Goal: Information Seeking & Learning: Find specific page/section

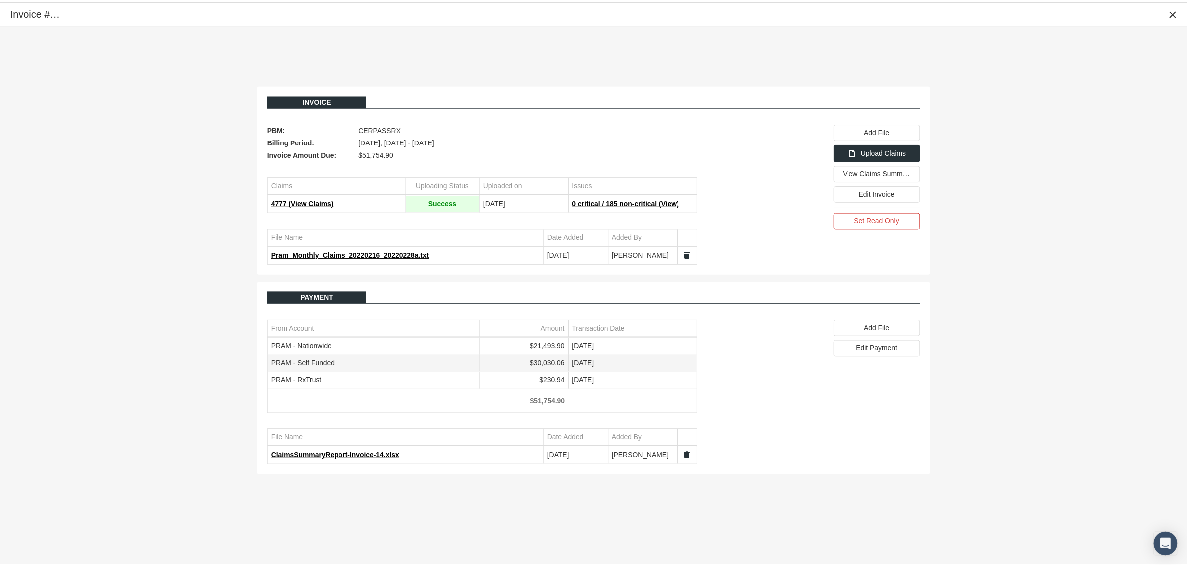
scroll to position [25, 0]
click at [1184, 16] on icon "Close" at bounding box center [1181, 12] width 9 height 9
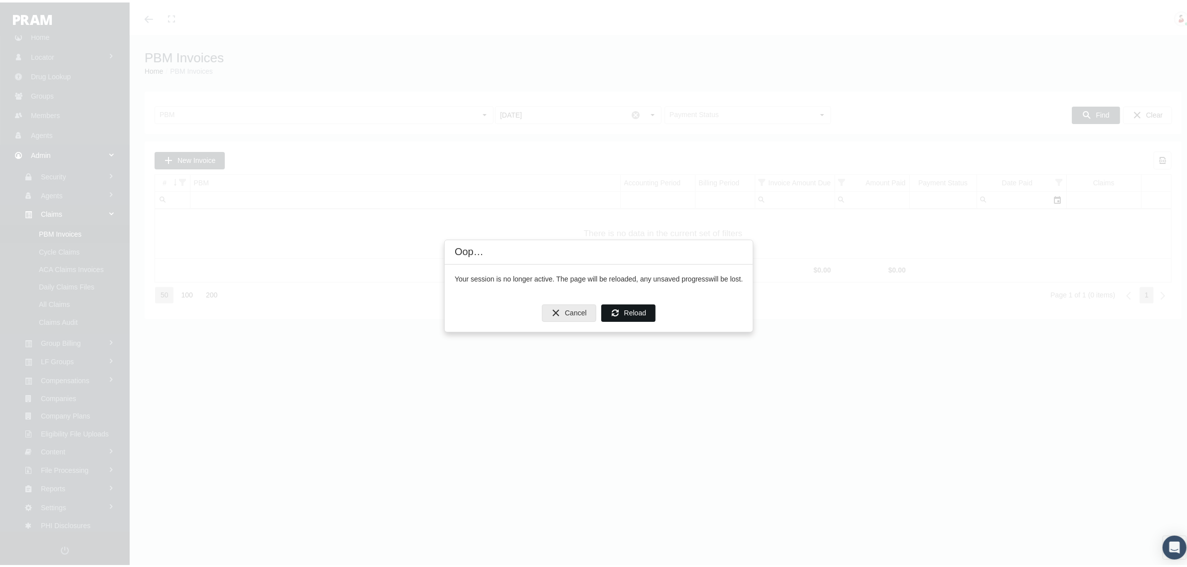
click at [639, 313] on span "Reload" at bounding box center [635, 310] width 22 height 8
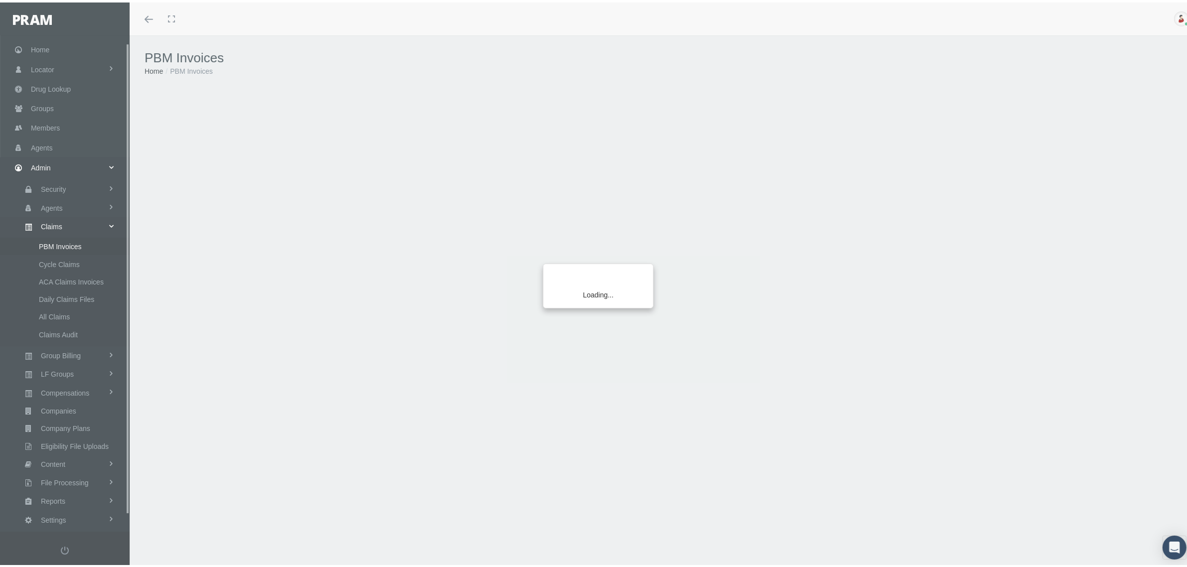
scroll to position [25, 0]
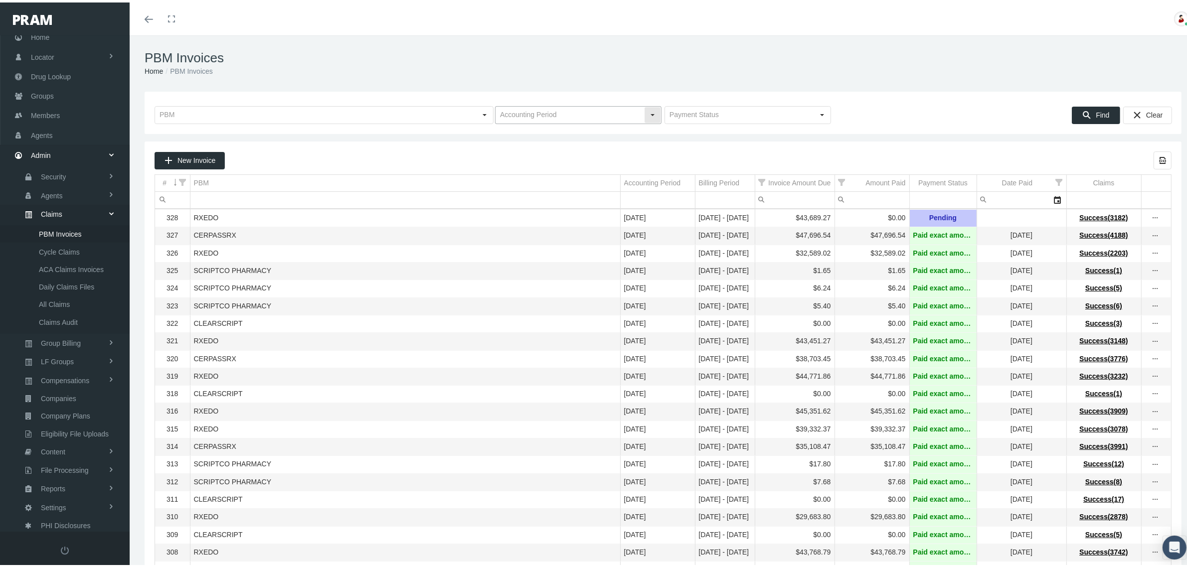
click at [648, 113] on div "Select" at bounding box center [652, 113] width 16 height 16
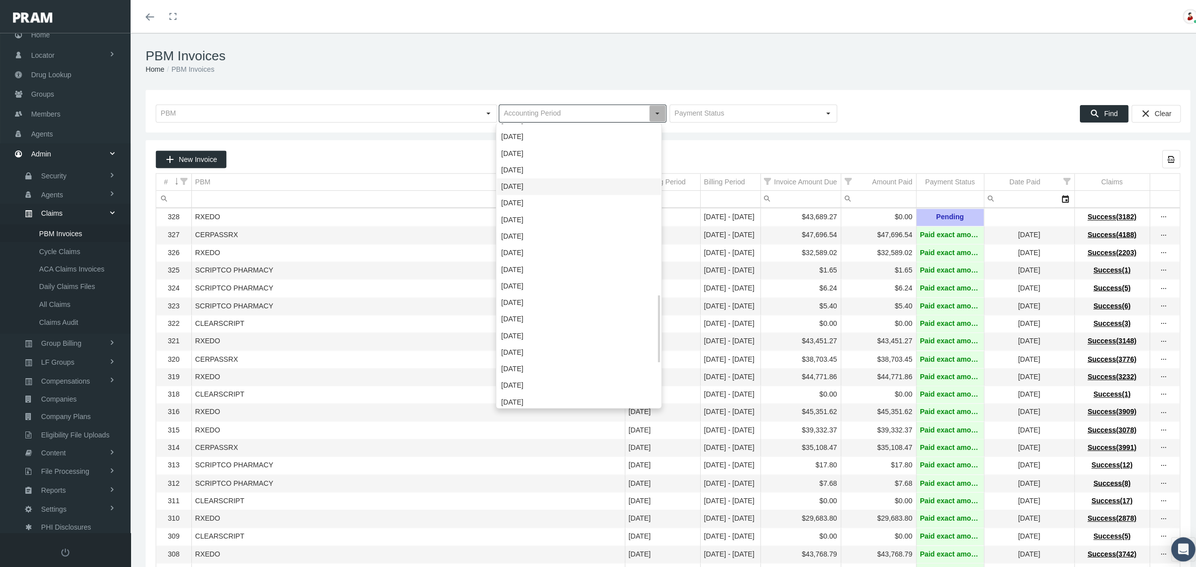
scroll to position [703, 0]
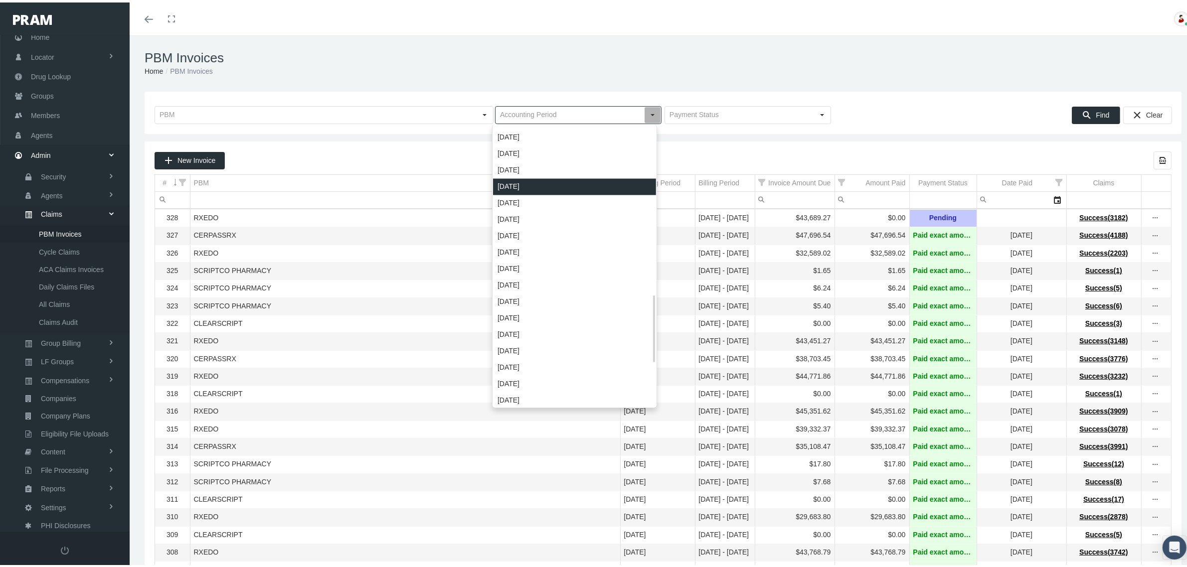
click at [577, 185] on div "January 2022" at bounding box center [574, 184] width 163 height 16
type input "January 2022"
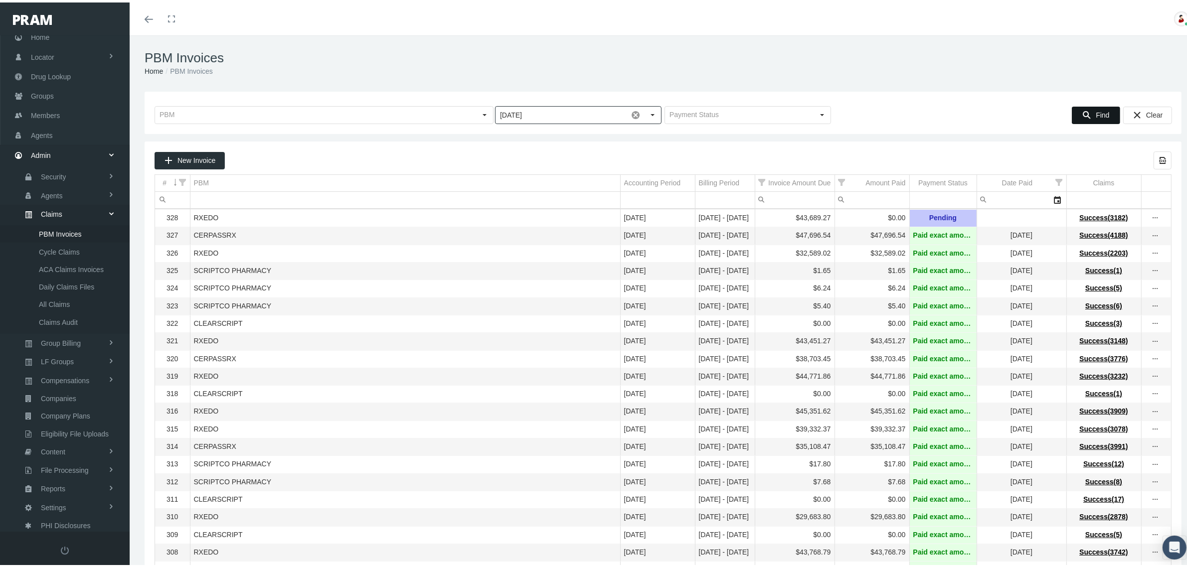
click at [1095, 112] on span "Find" at bounding box center [1101, 113] width 13 height 8
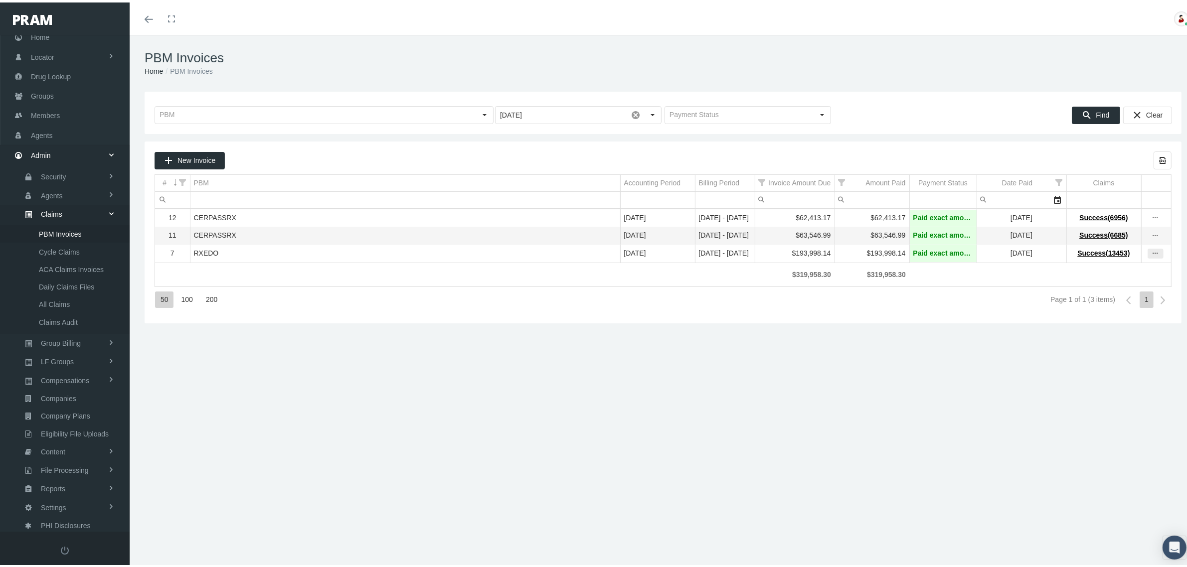
click at [1151, 253] on icon "more" at bounding box center [1155, 251] width 9 height 9
click at [1104, 268] on div "View Invoice" at bounding box center [1104, 271] width 98 height 21
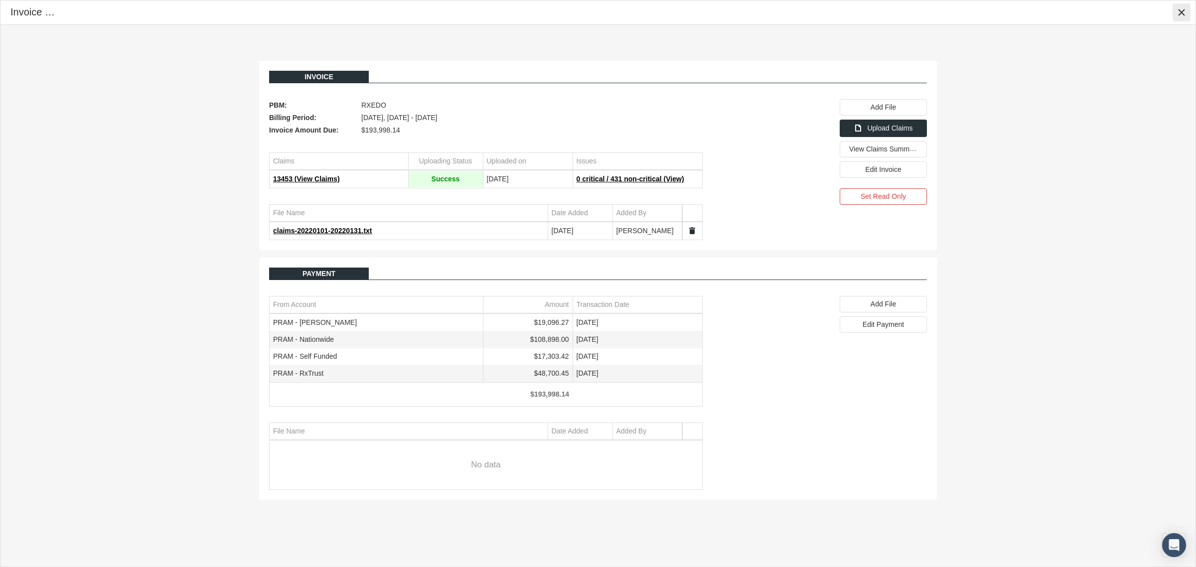
click at [1180, 9] on icon "Close" at bounding box center [1181, 12] width 9 height 9
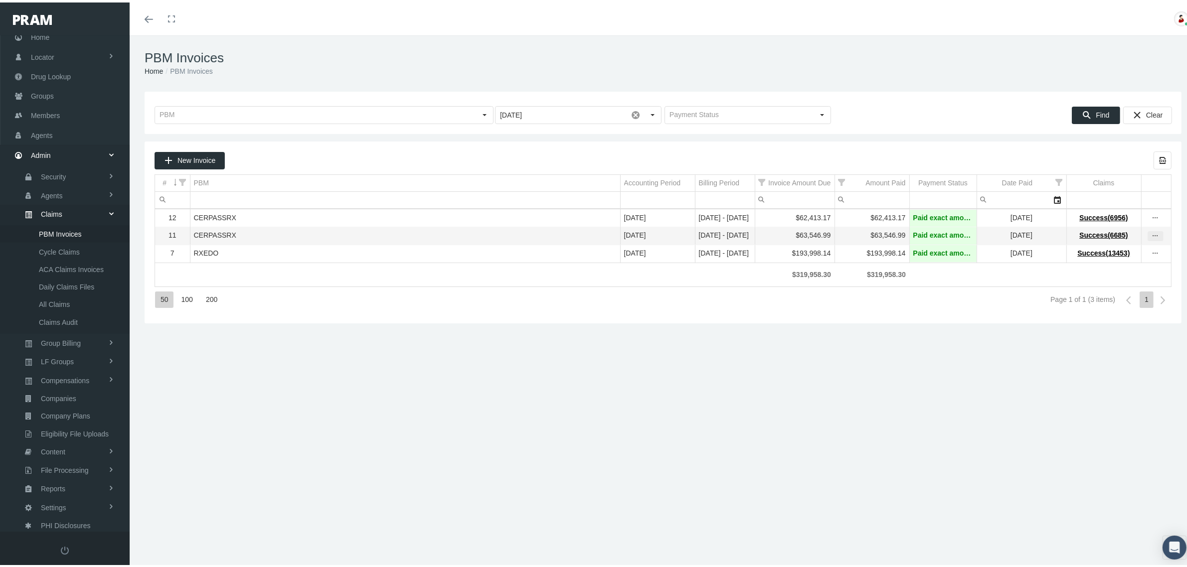
click at [1151, 235] on icon "more" at bounding box center [1155, 233] width 9 height 9
click at [1128, 250] on div "View Invoice" at bounding box center [1104, 252] width 98 height 21
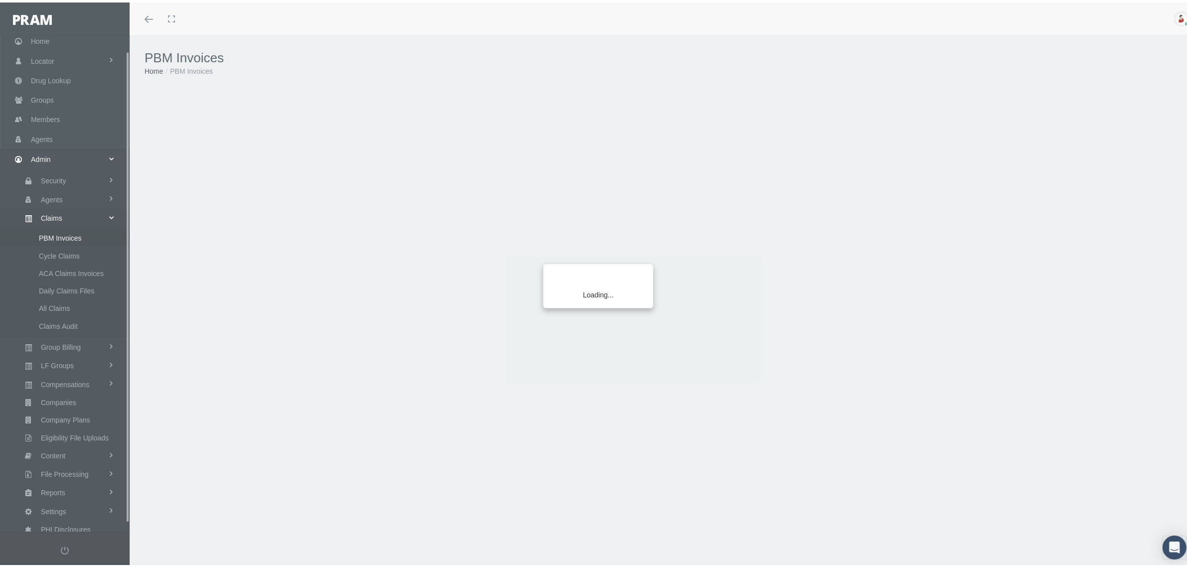
scroll to position [25, 0]
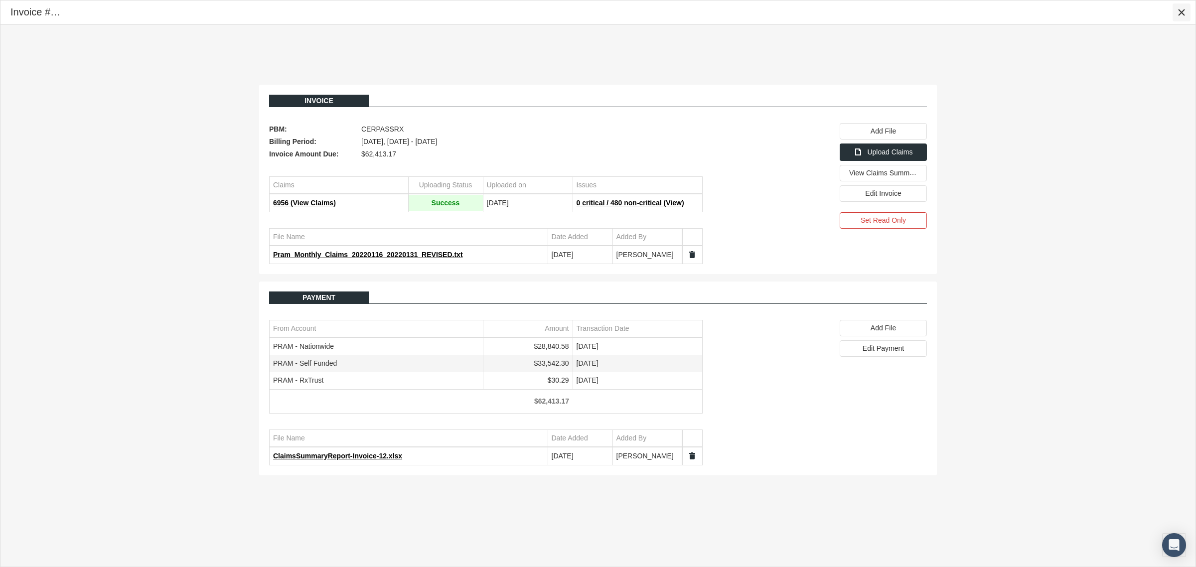
click at [1180, 9] on icon "Close" at bounding box center [1181, 12] width 9 height 9
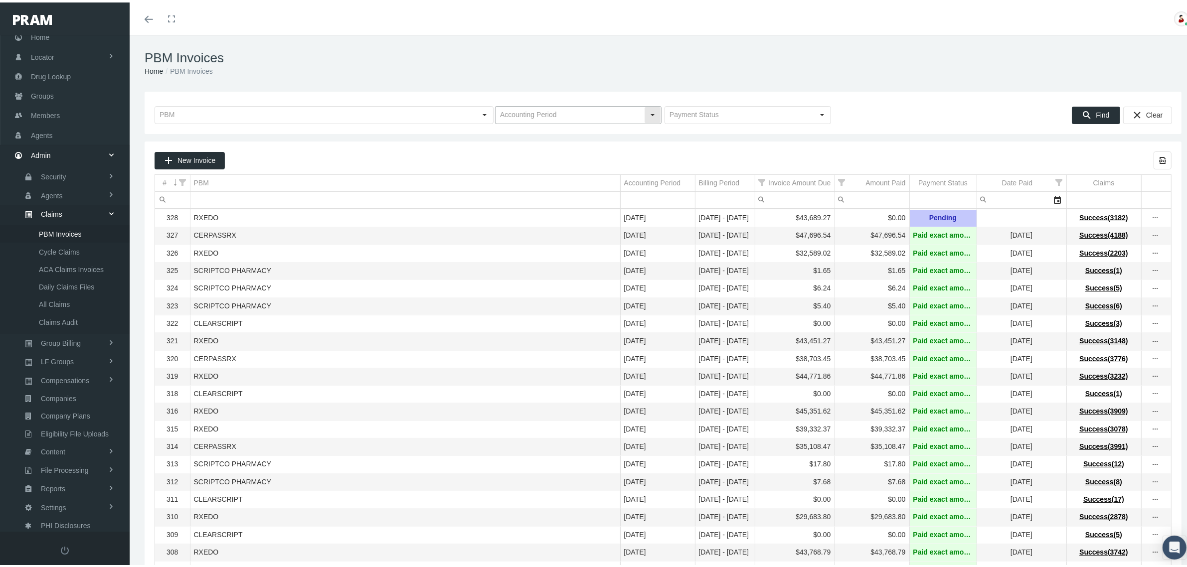
click at [651, 116] on div "Select" at bounding box center [652, 113] width 16 height 16
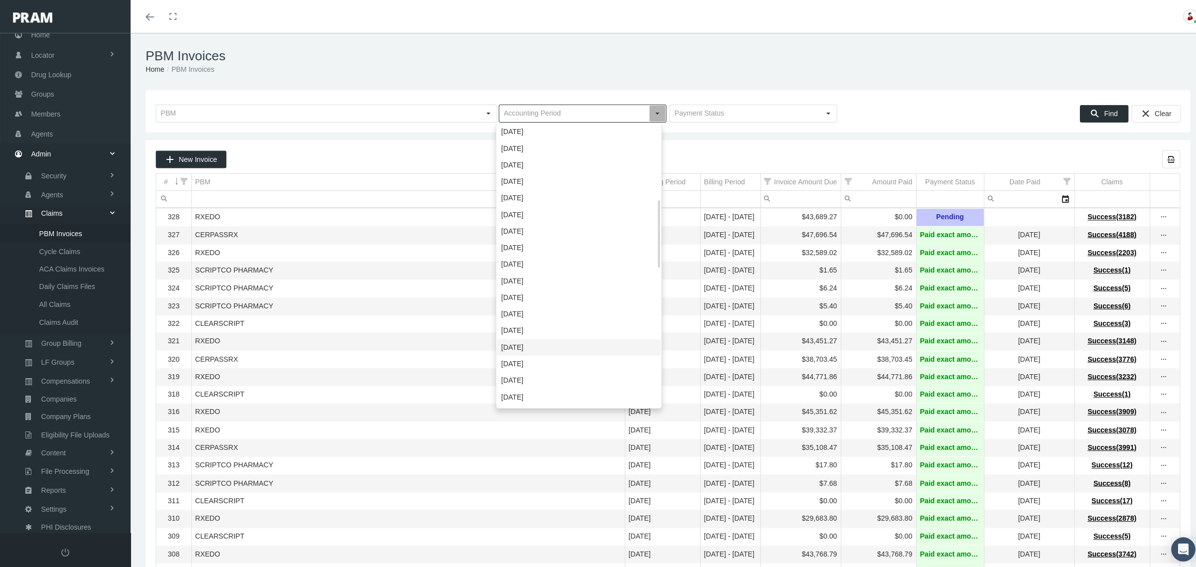
scroll to position [312, 0]
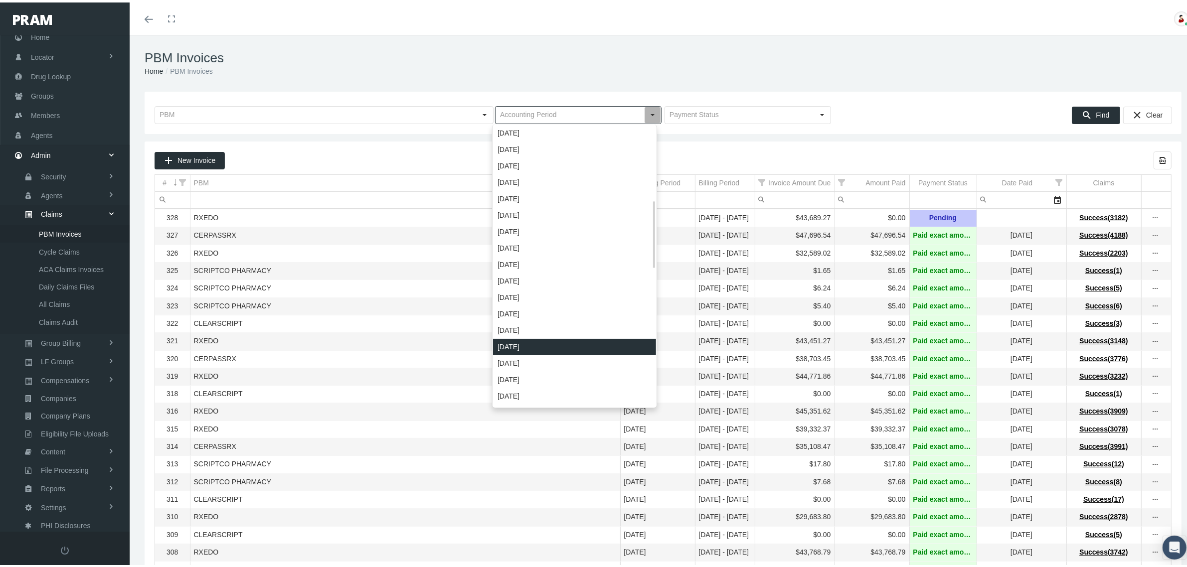
click at [524, 342] on div "March 2023" at bounding box center [574, 344] width 163 height 16
type input "March 2023"
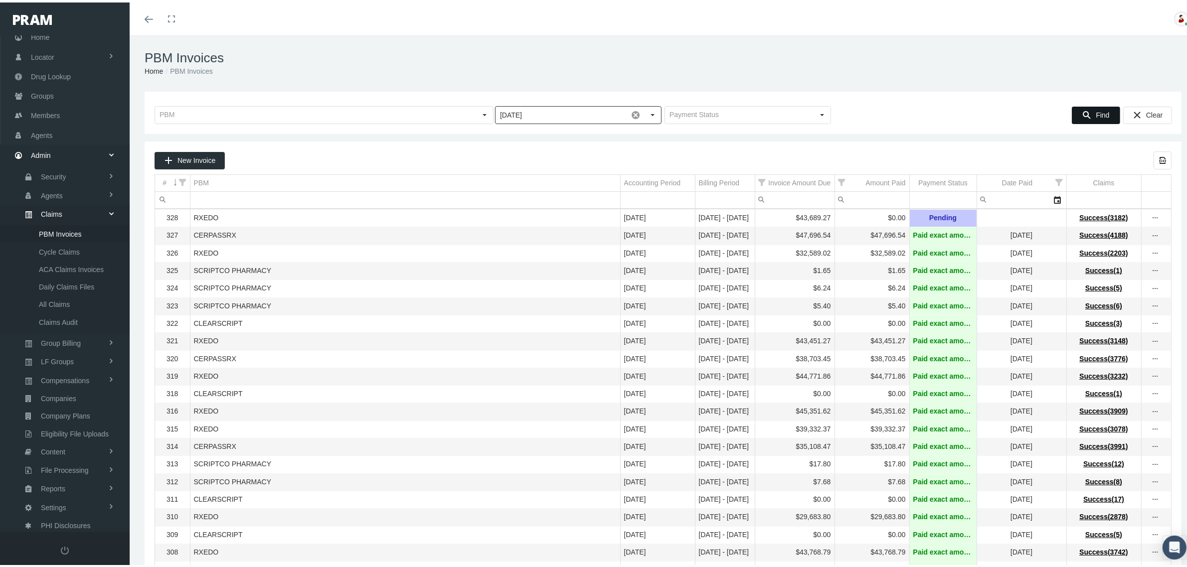
click at [1084, 113] on div "Find" at bounding box center [1095, 113] width 47 height 16
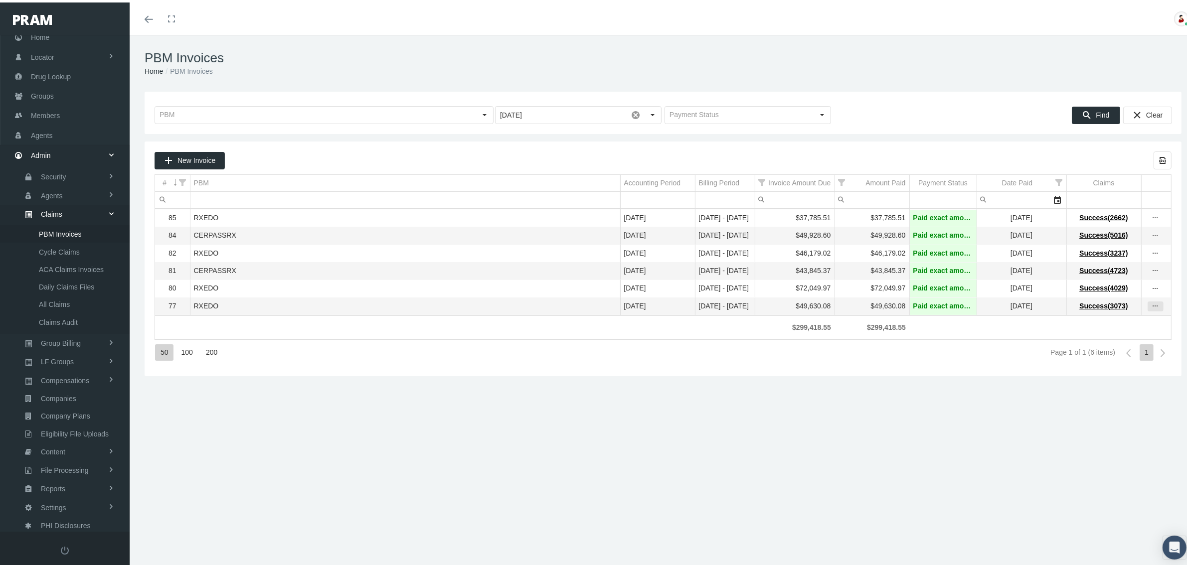
click at [1151, 308] on icon "more" at bounding box center [1155, 303] width 9 height 9
click at [1106, 322] on div "View Invoice" at bounding box center [1104, 325] width 98 height 21
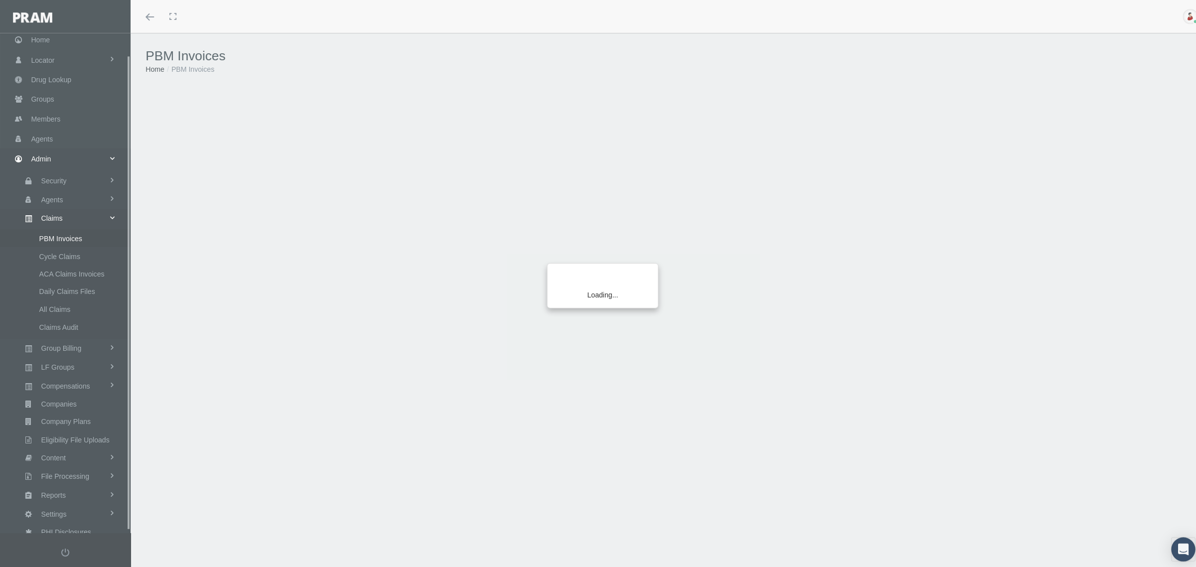
scroll to position [25, 0]
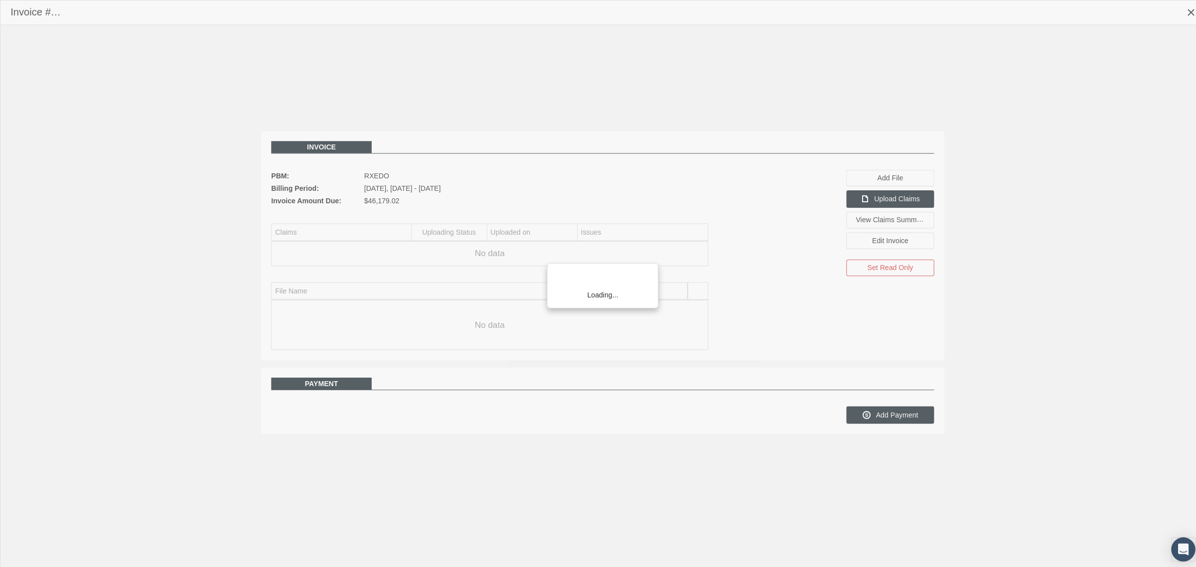
scroll to position [25, 0]
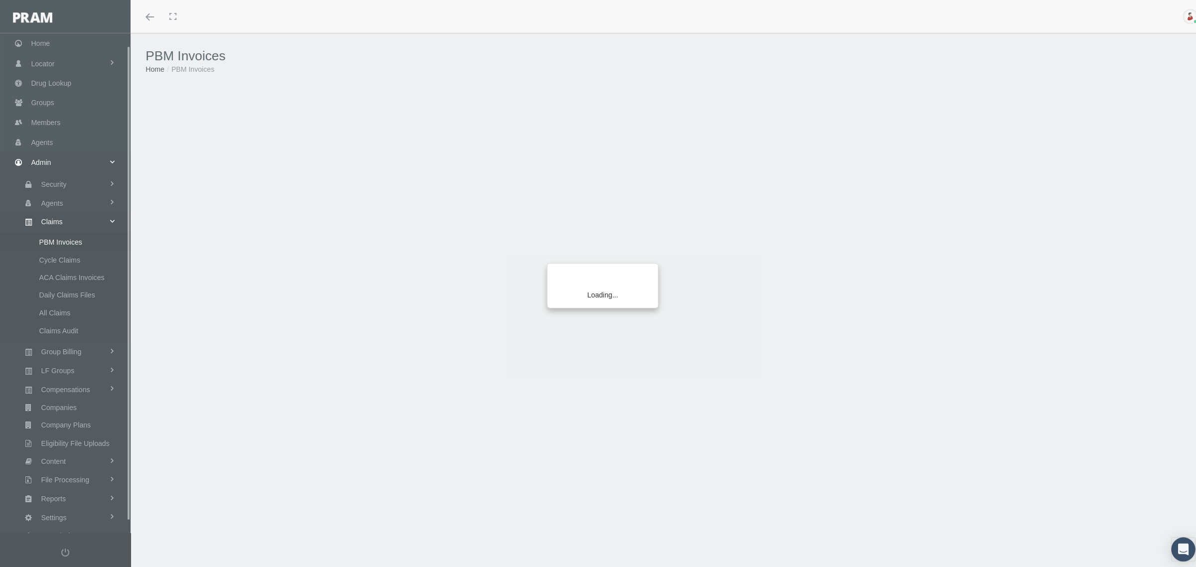
scroll to position [25, 0]
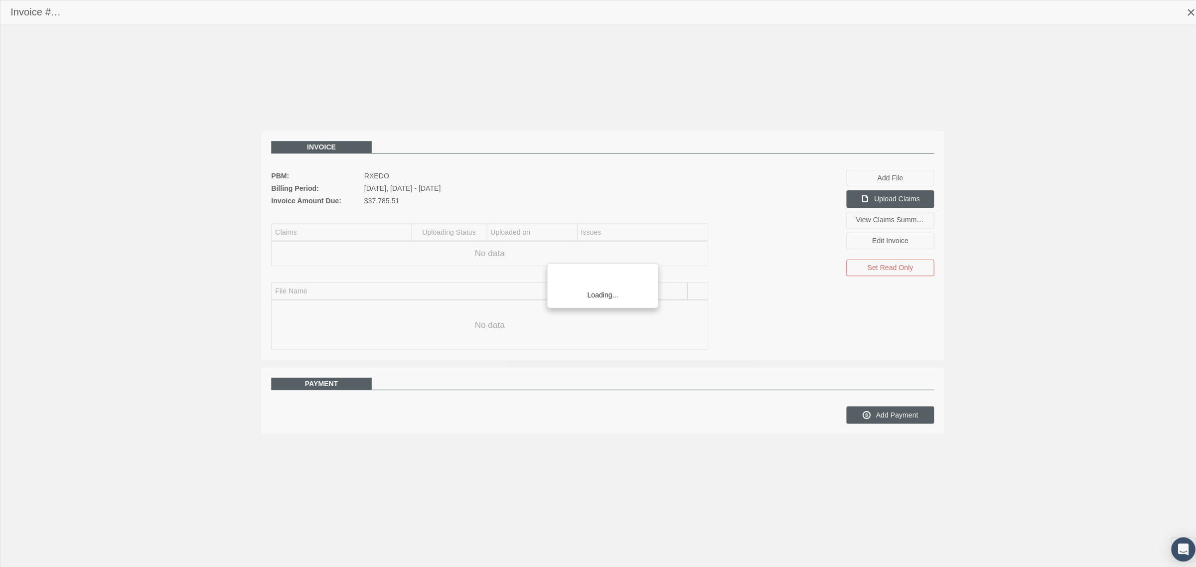
scroll to position [25, 0]
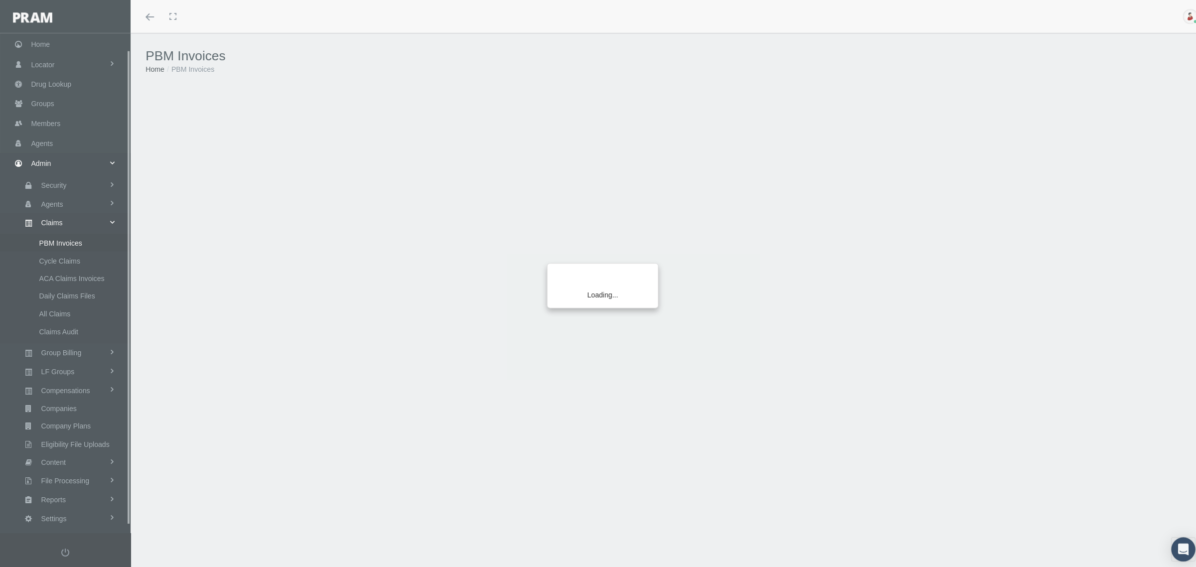
scroll to position [25, 0]
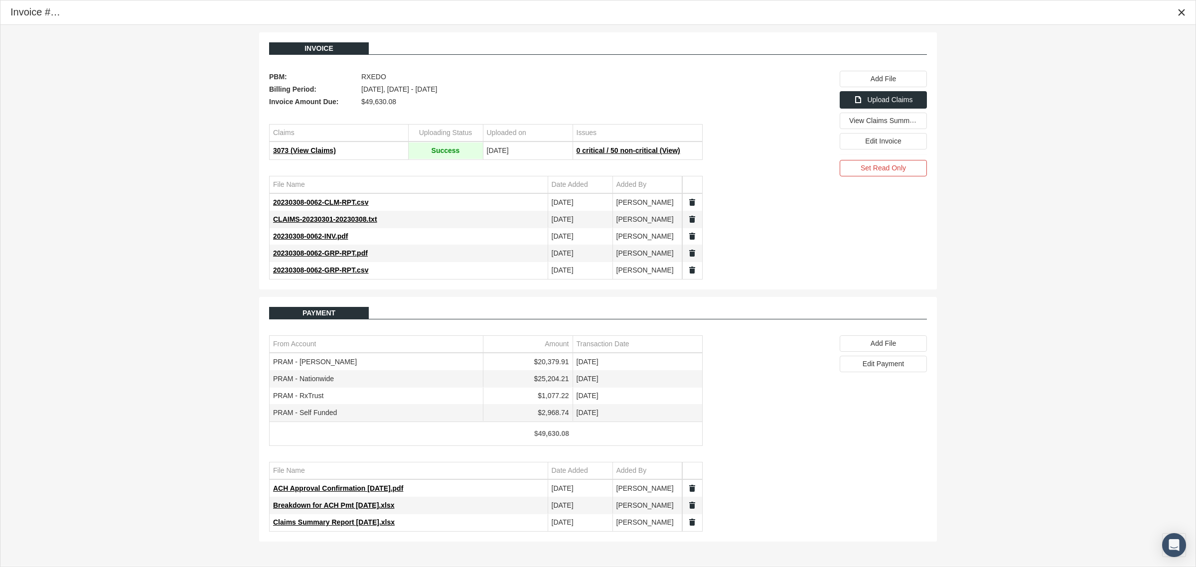
click at [562, 384] on td "$25,204.21" at bounding box center [528, 379] width 90 height 17
copy td "25,204.21"
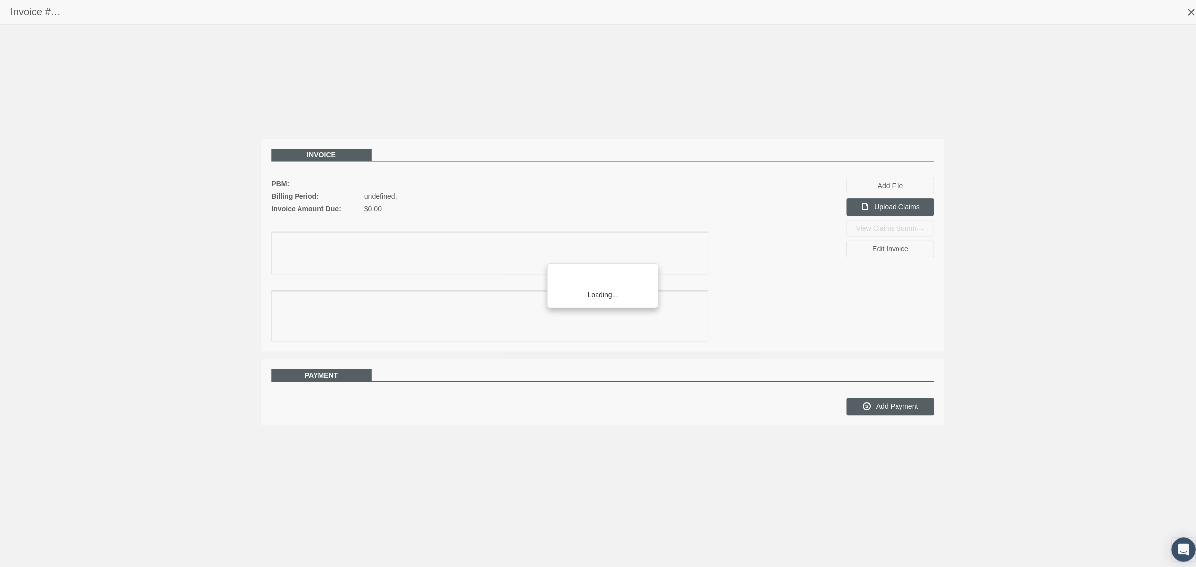
scroll to position [25, 0]
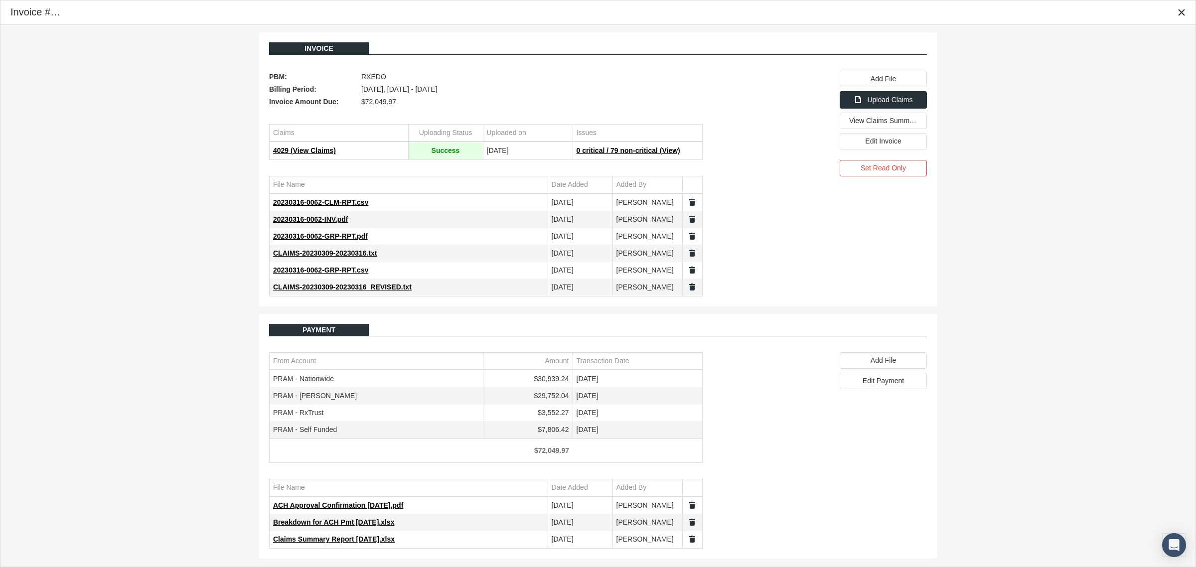
click at [561, 381] on td "$30,939.24" at bounding box center [528, 379] width 90 height 17
copy td "30,939.24"
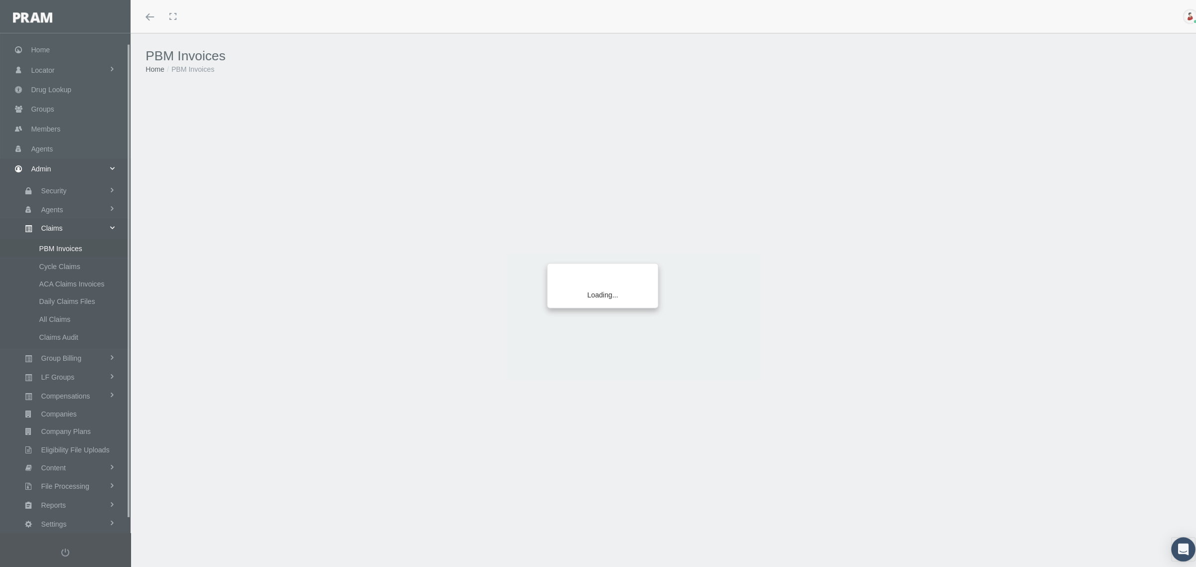
scroll to position [25, 0]
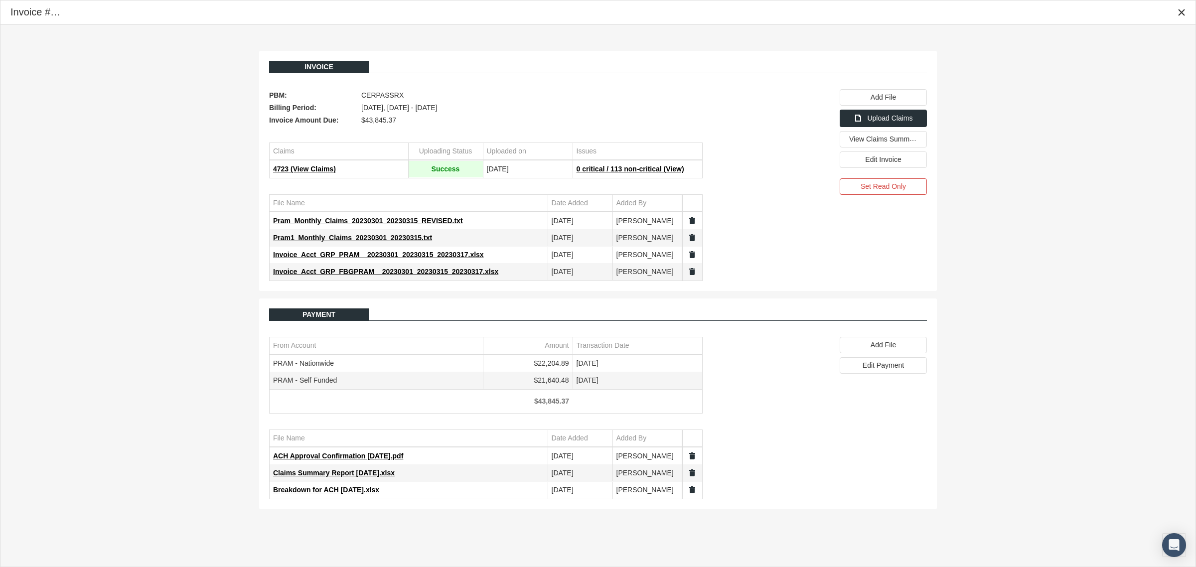
click at [550, 364] on td "$22,204.89" at bounding box center [528, 363] width 90 height 17
copy td "22,204.89"
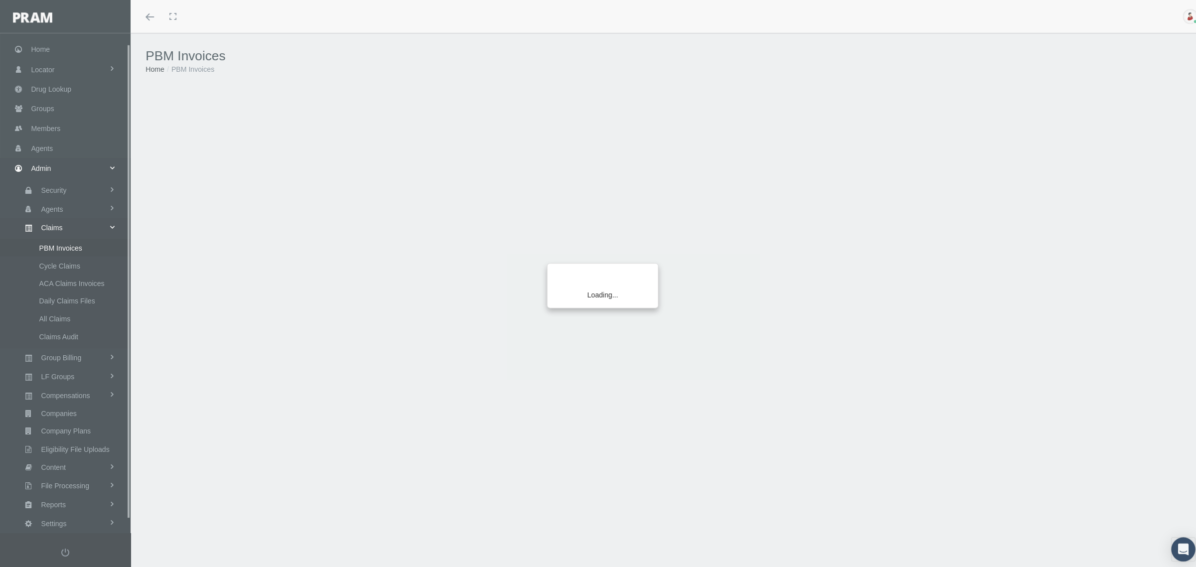
scroll to position [25, 0]
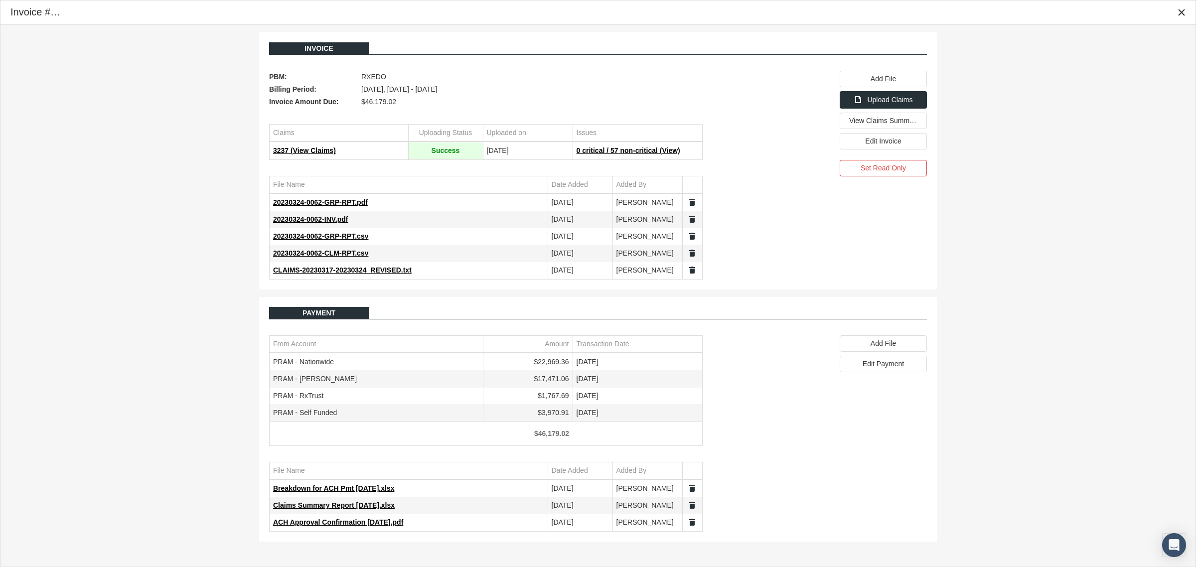
click at [552, 365] on td "$22,969.36" at bounding box center [528, 362] width 90 height 17
copy td "22,969.36"
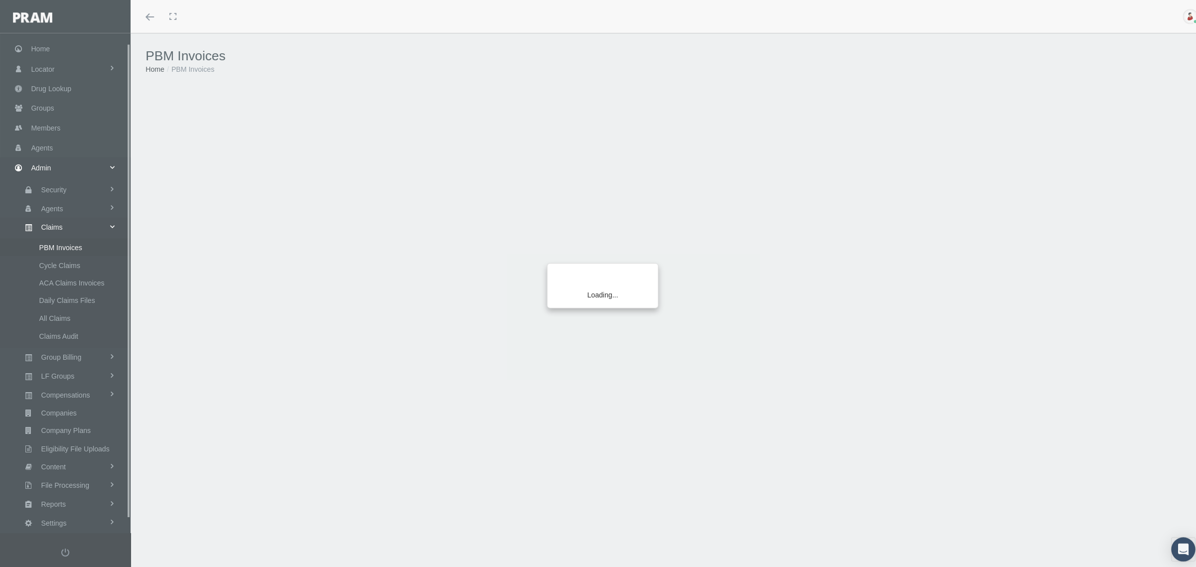
scroll to position [25, 0]
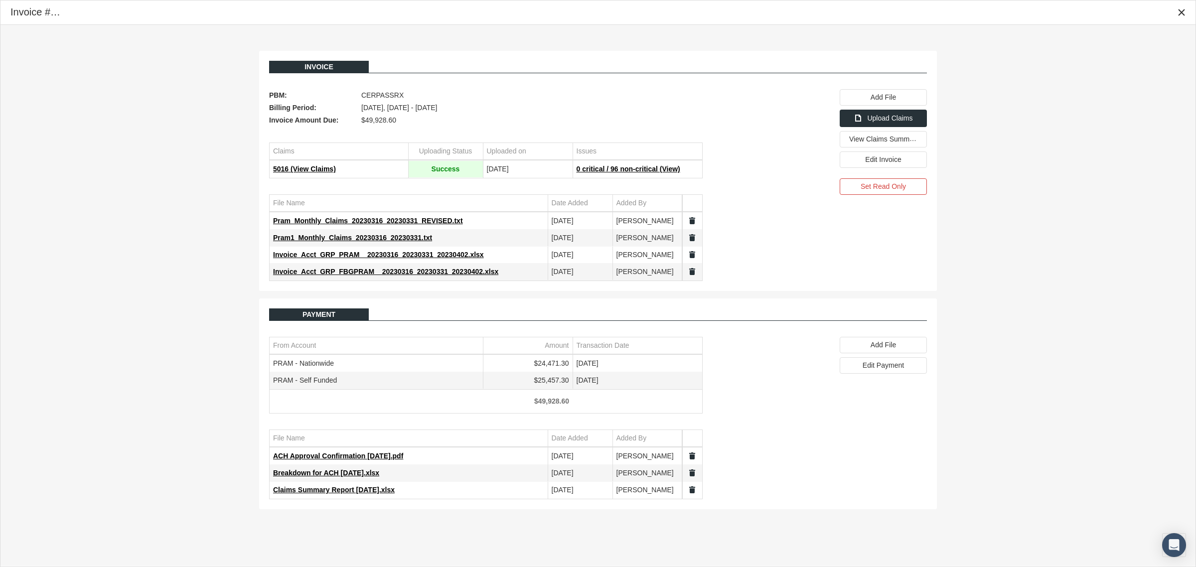
click at [559, 365] on td "$24,471.30" at bounding box center [528, 363] width 90 height 17
copy td "24,471.30"
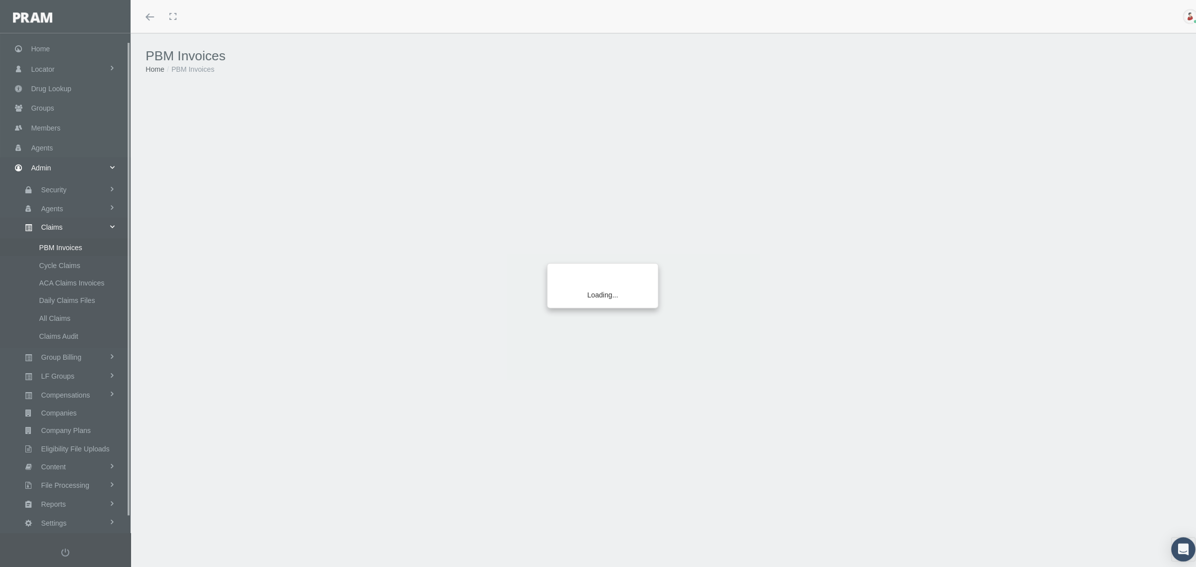
scroll to position [25, 0]
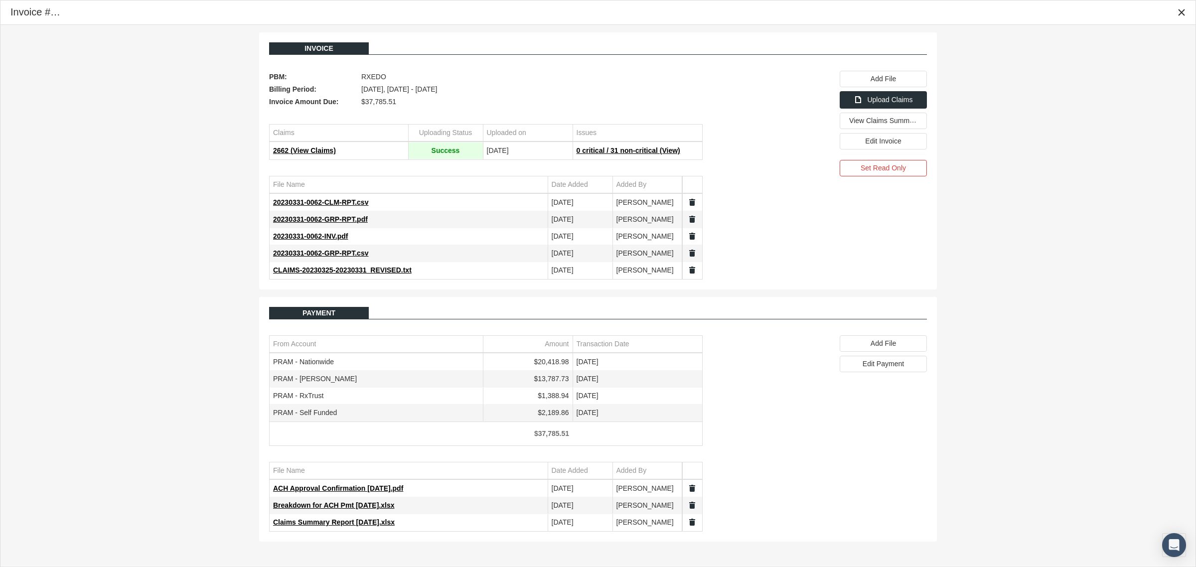
click at [563, 364] on td "$20,418.98" at bounding box center [528, 362] width 90 height 17
copy td "20,418.98"
click at [1186, 9] on div "Close" at bounding box center [1181, 12] width 17 height 17
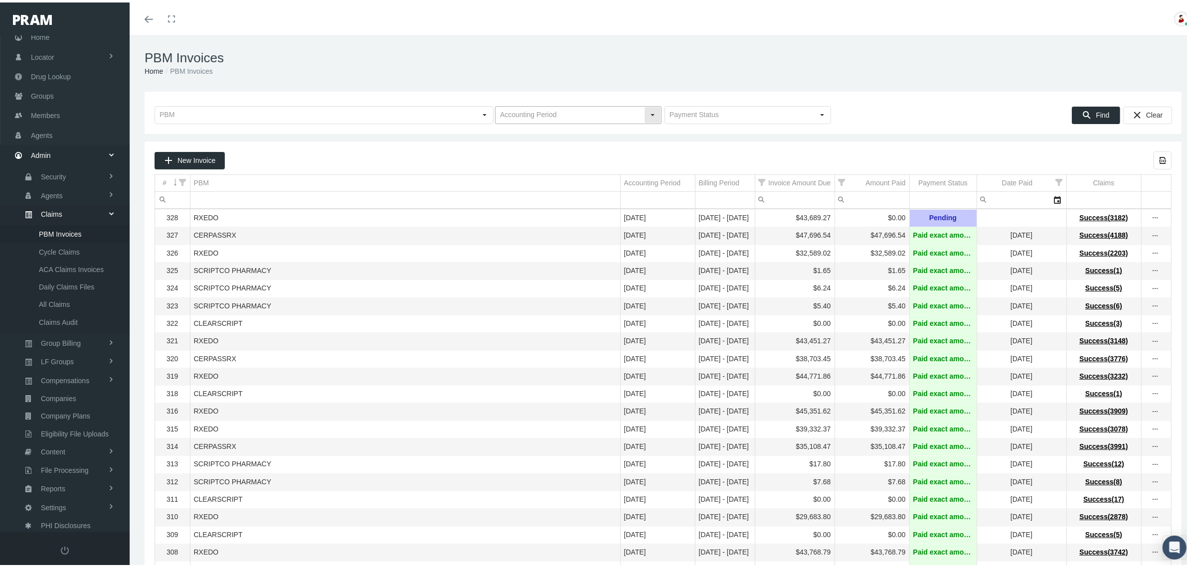
click at [649, 106] on div "Select" at bounding box center [652, 113] width 16 height 16
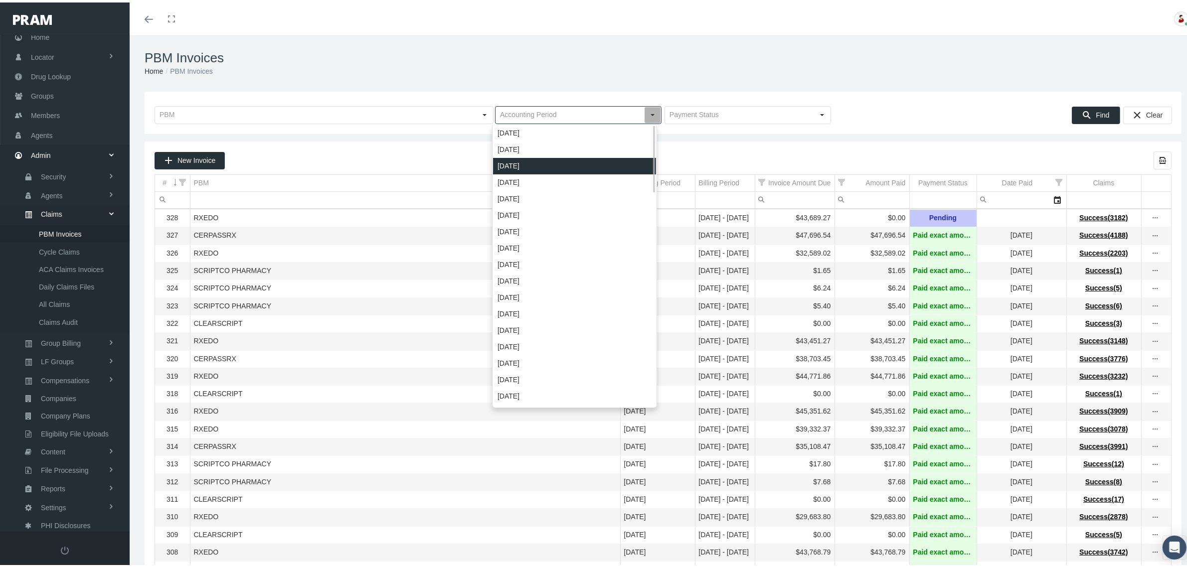
click at [554, 159] on div "[DATE]" at bounding box center [574, 163] width 163 height 16
type input "[DATE]"
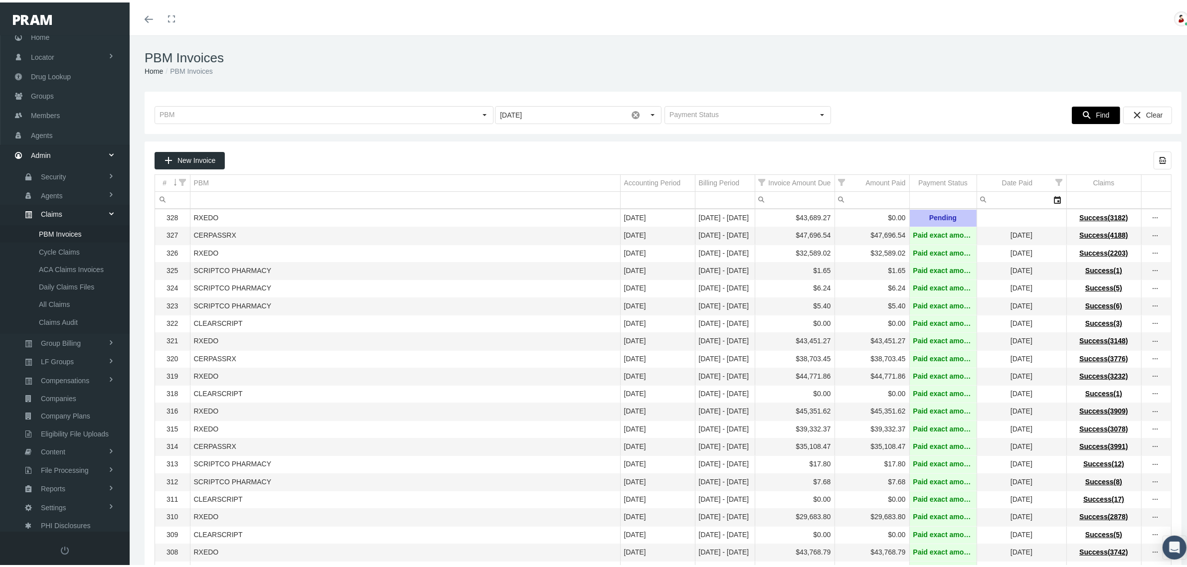
click at [1097, 109] on span "Find" at bounding box center [1101, 113] width 13 height 8
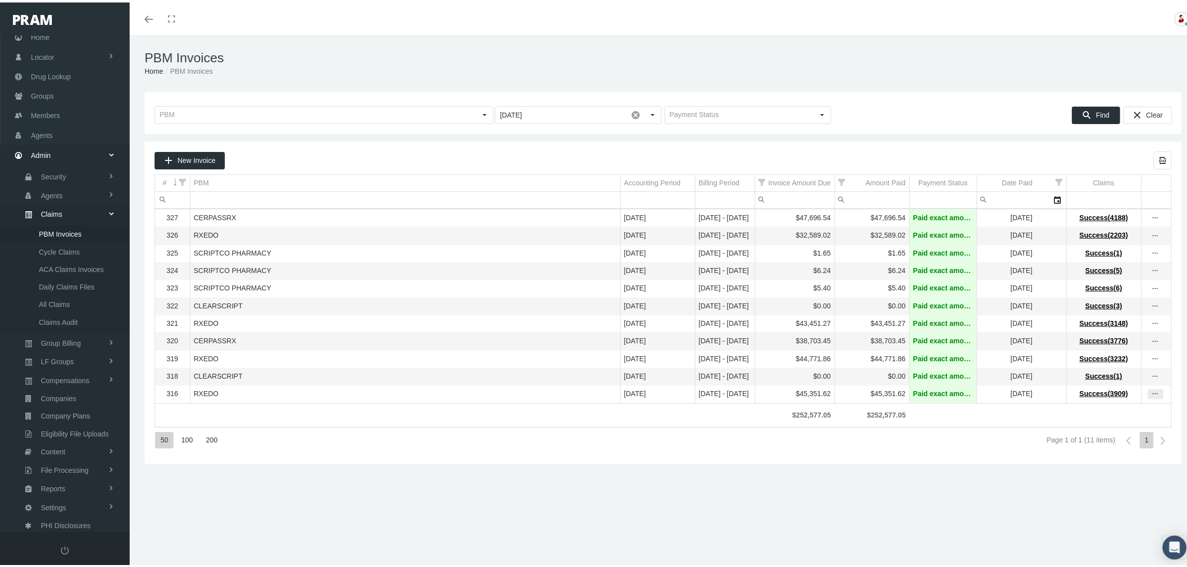
click at [1151, 396] on icon "more" at bounding box center [1155, 391] width 9 height 9
click at [1095, 419] on div "View Invoice" at bounding box center [1104, 418] width 98 height 21
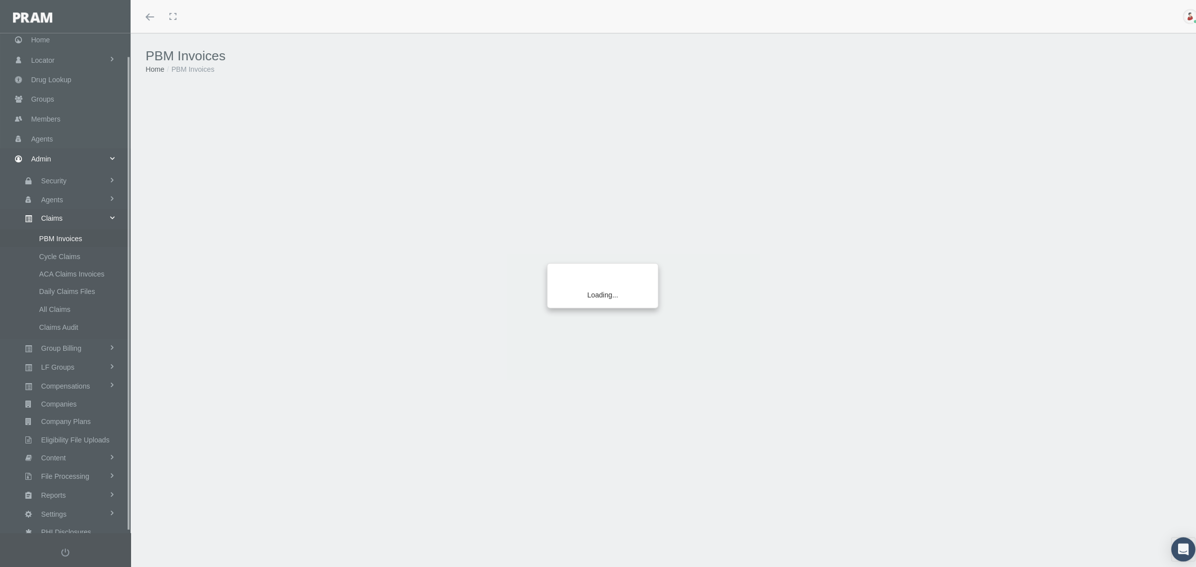
scroll to position [25, 0]
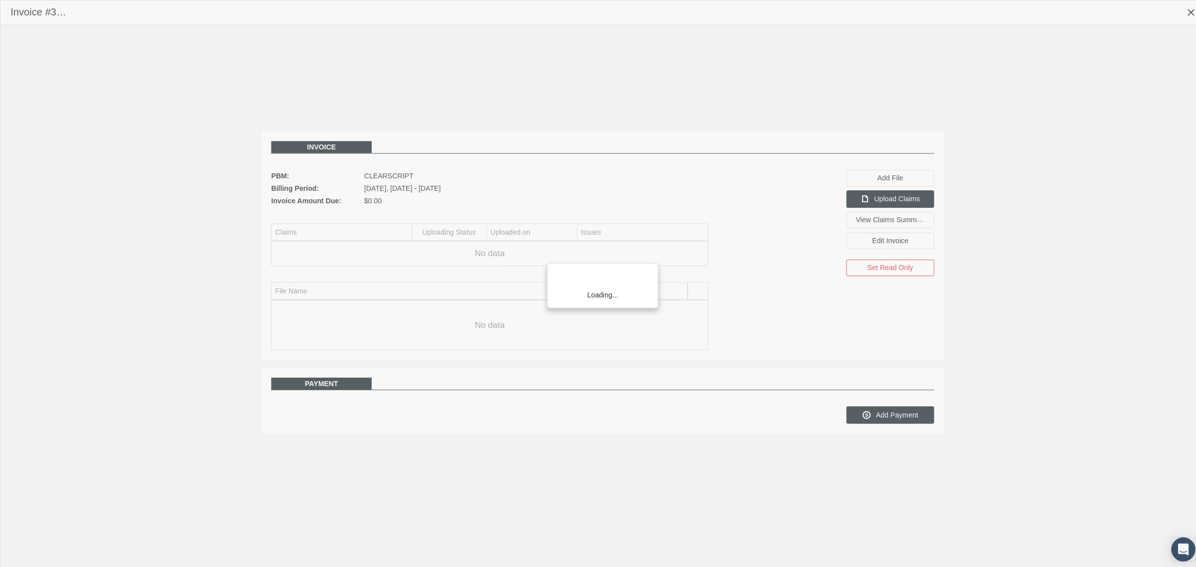
scroll to position [25, 0]
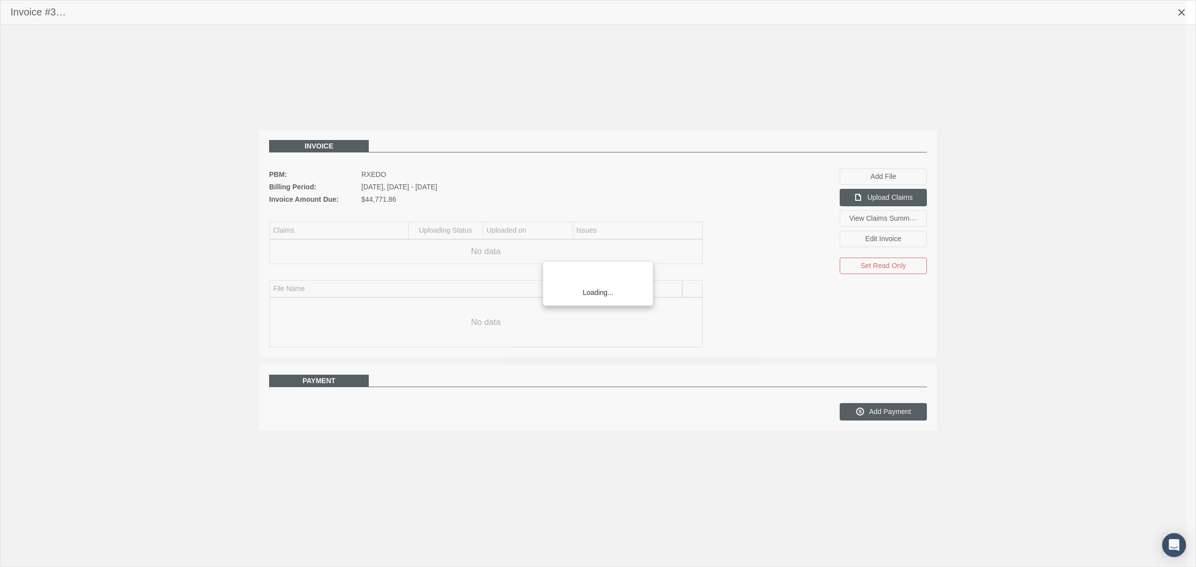
scroll to position [25, 0]
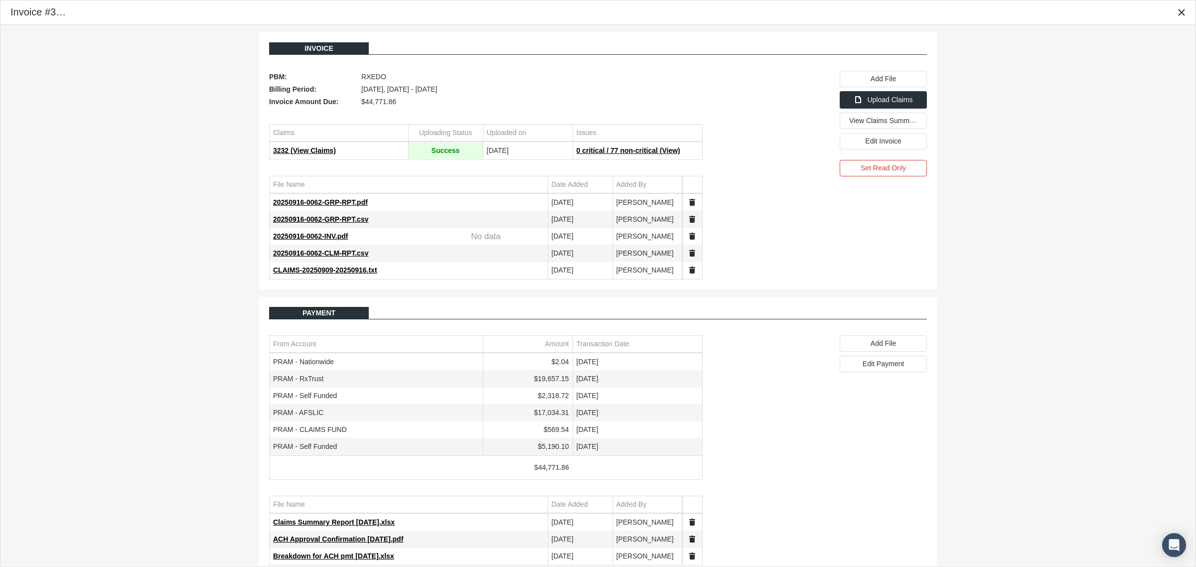
scroll to position [25, 0]
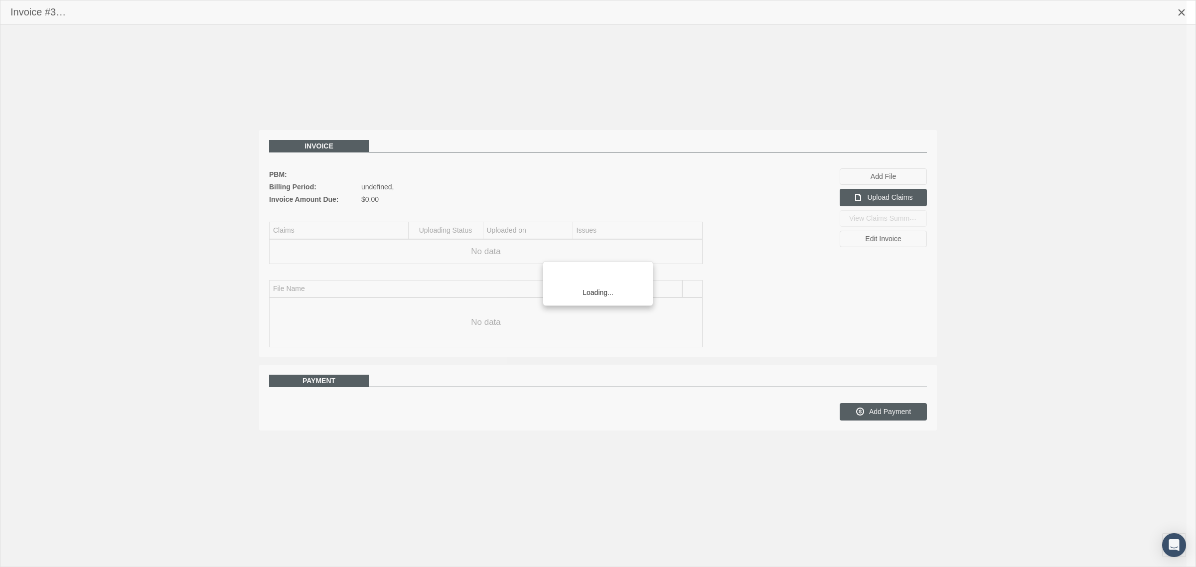
scroll to position [25, 0]
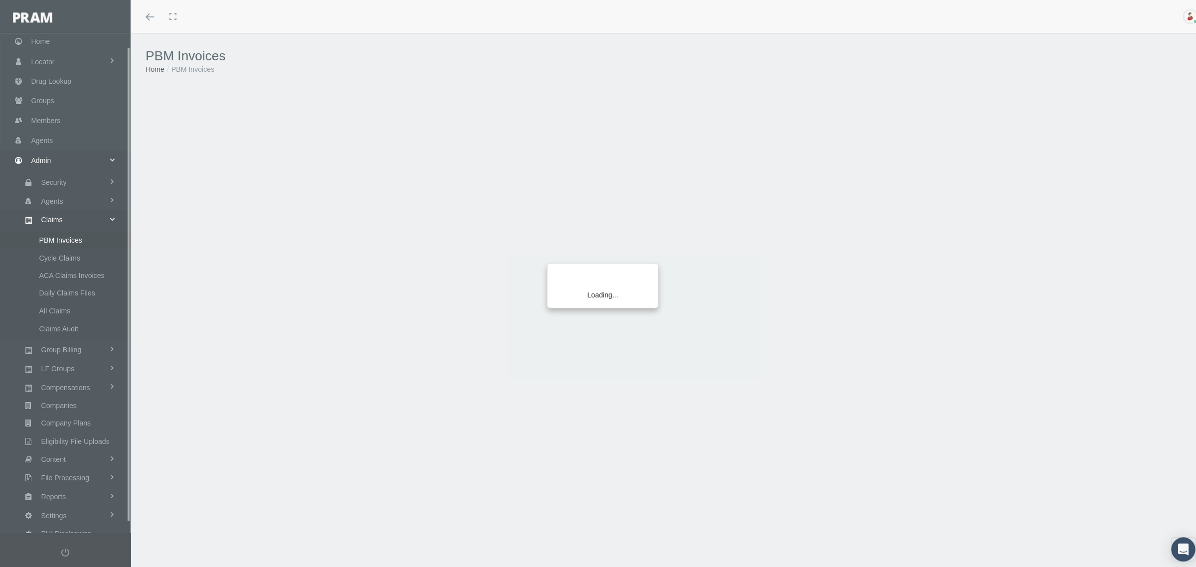
scroll to position [25, 0]
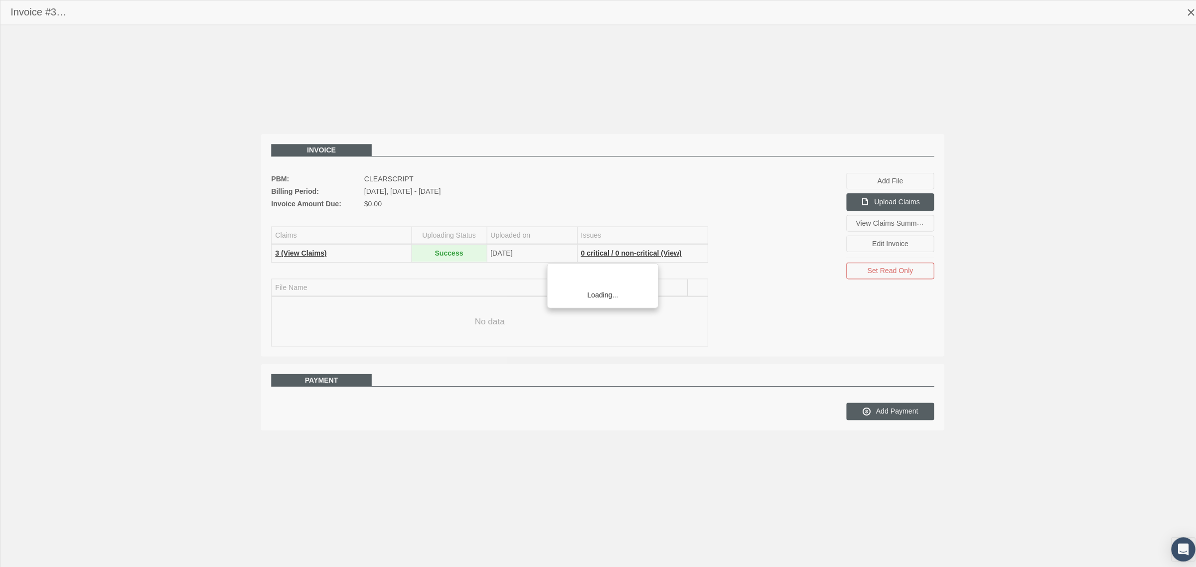
scroll to position [25, 0]
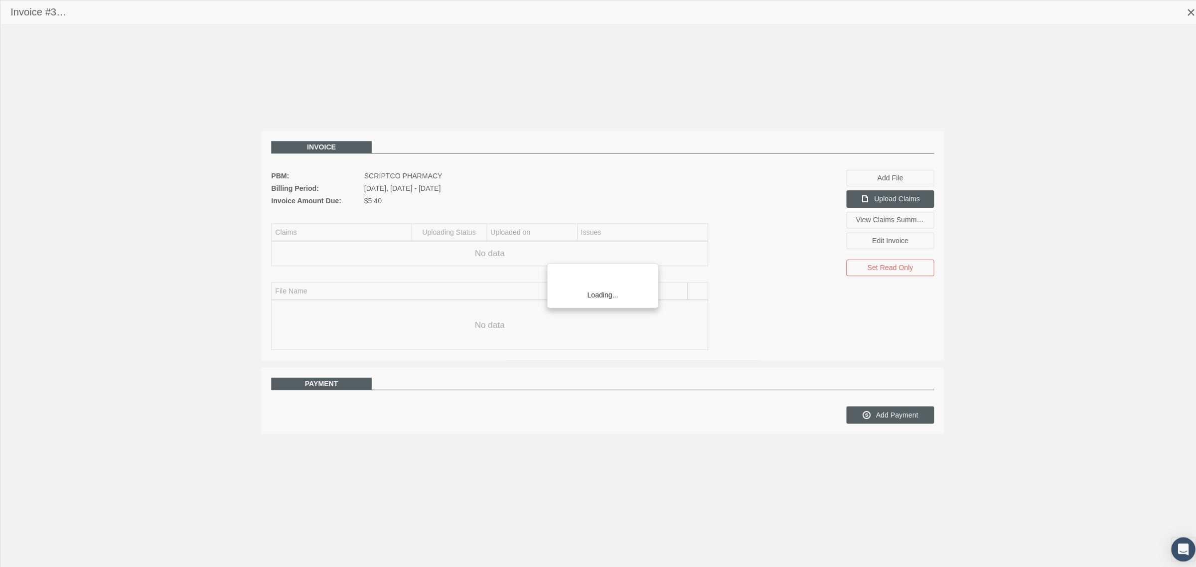
scroll to position [25, 0]
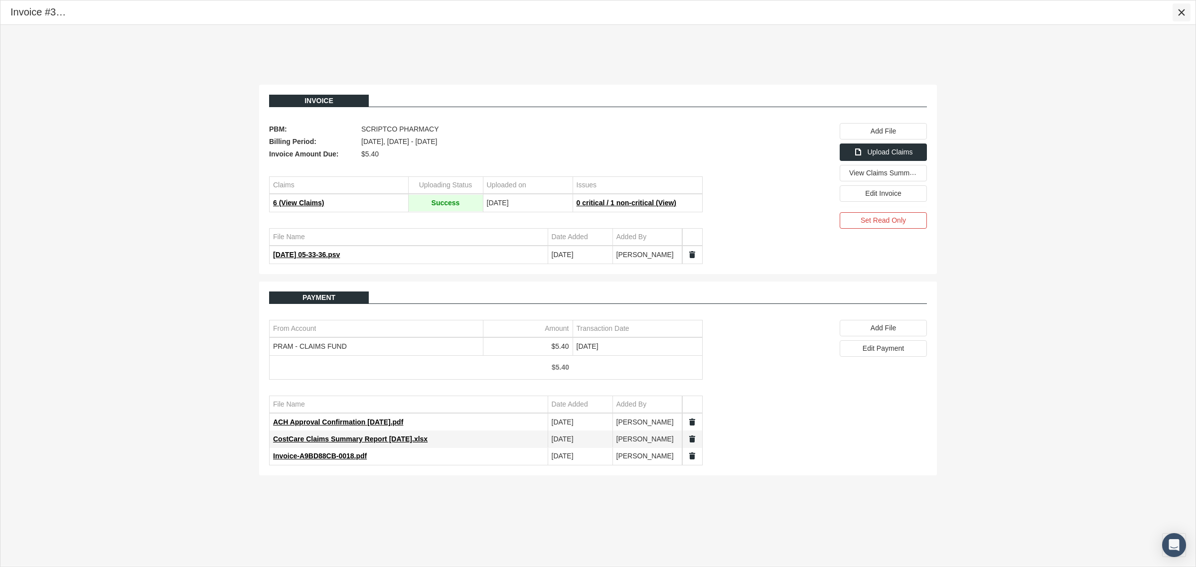
click at [1179, 10] on icon "Close" at bounding box center [1181, 12] width 9 height 9
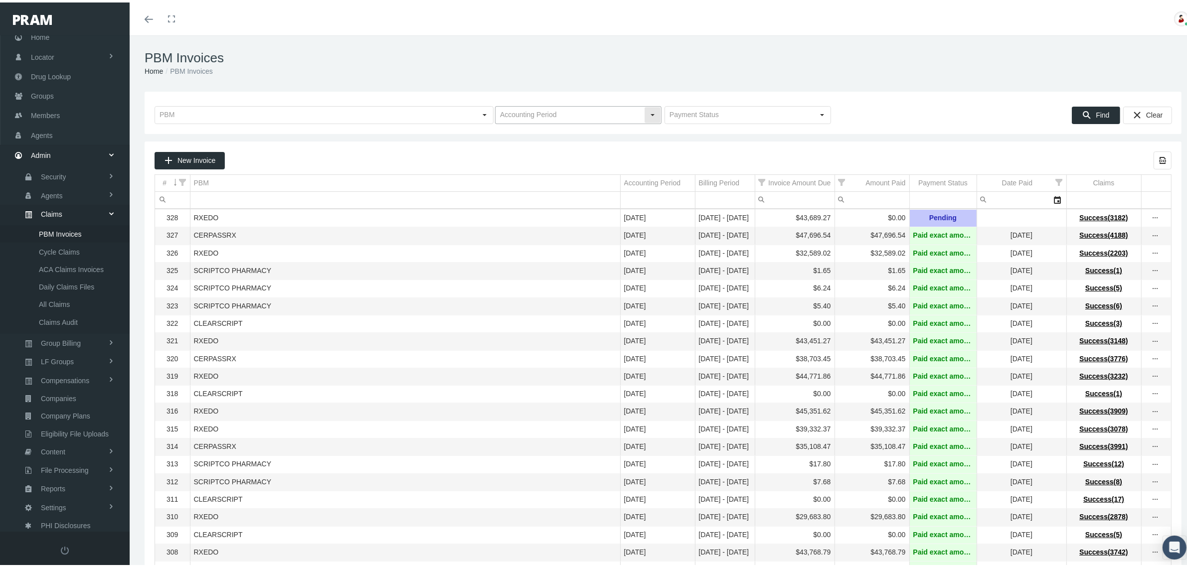
click at [648, 114] on div "Select" at bounding box center [652, 113] width 16 height 16
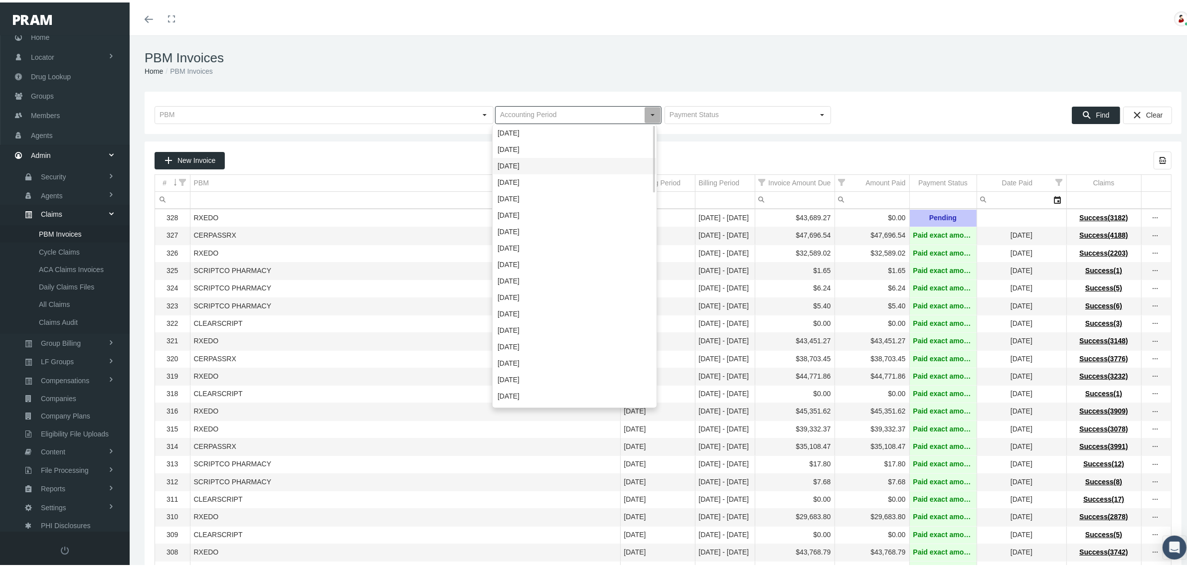
click at [549, 161] on div "[DATE]" at bounding box center [574, 163] width 163 height 16
type input "[DATE]"
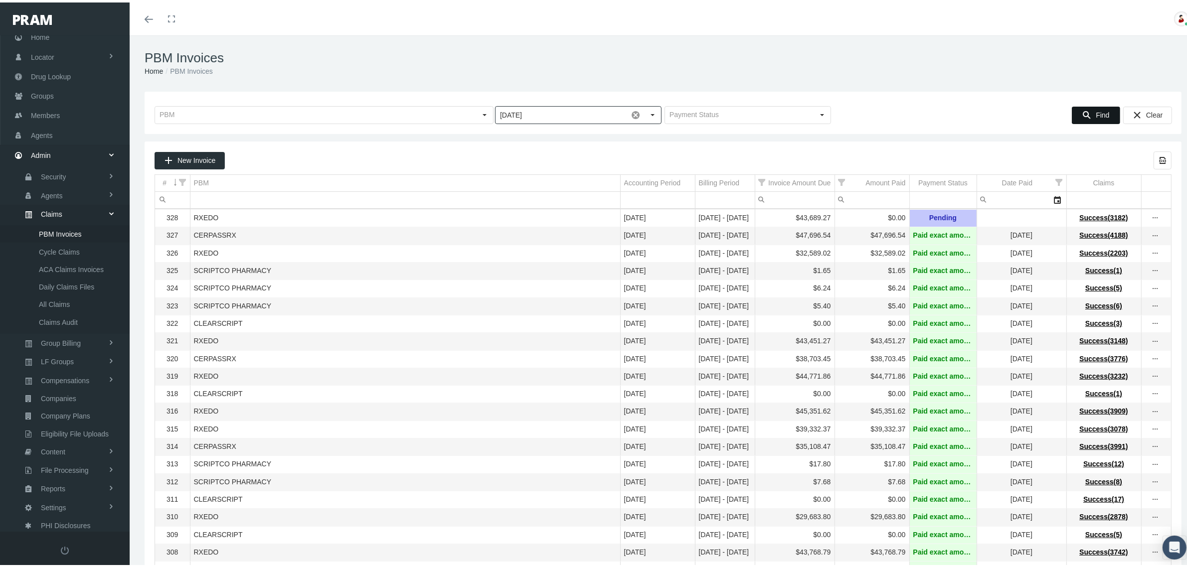
click at [1095, 113] on span "Find" at bounding box center [1101, 113] width 13 height 8
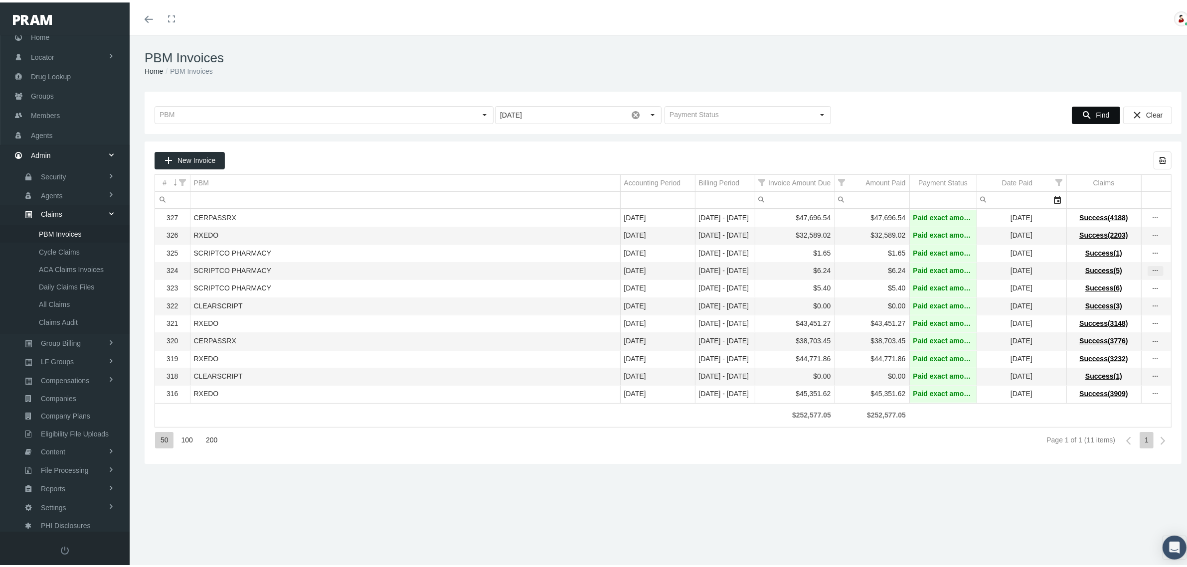
click at [1151, 268] on icon "more" at bounding box center [1155, 268] width 9 height 9
click at [1100, 285] on div "View Invoice" at bounding box center [1104, 289] width 98 height 21
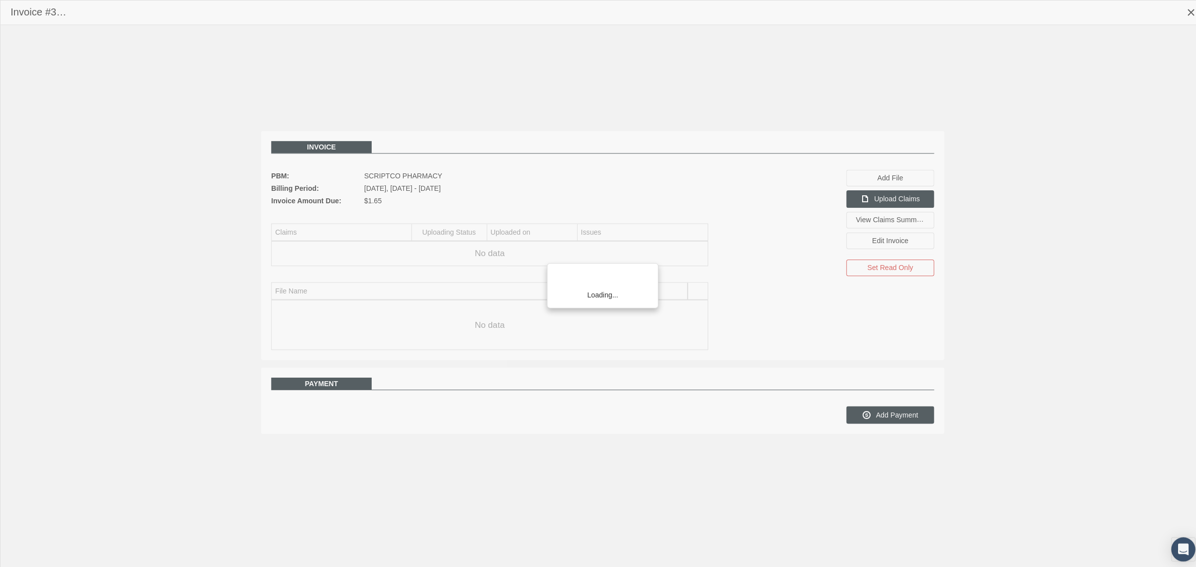
scroll to position [25, 0]
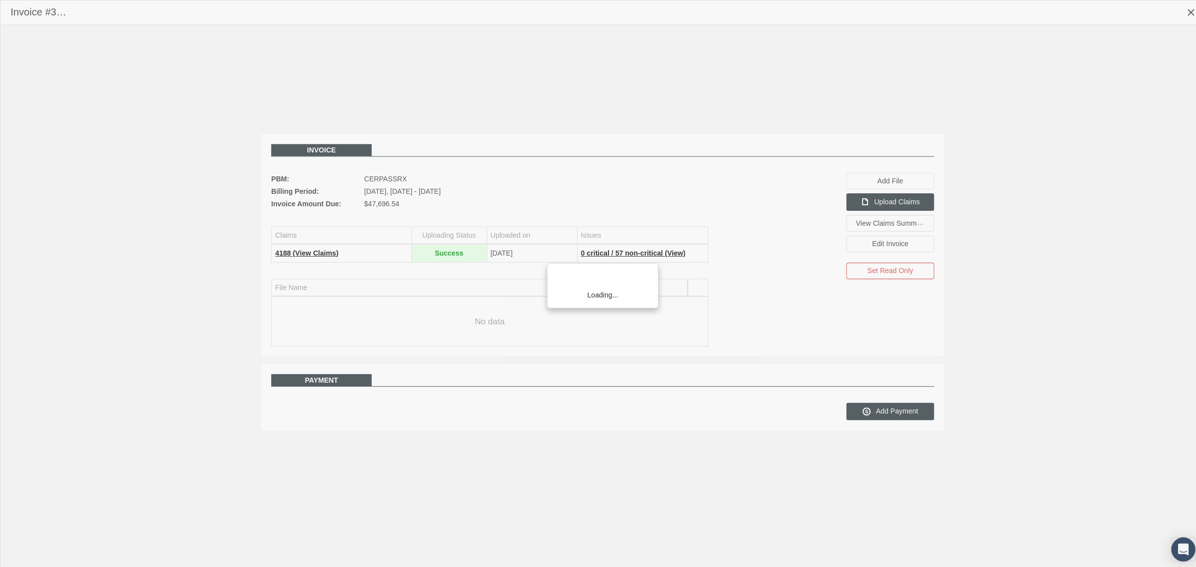
scroll to position [25, 0]
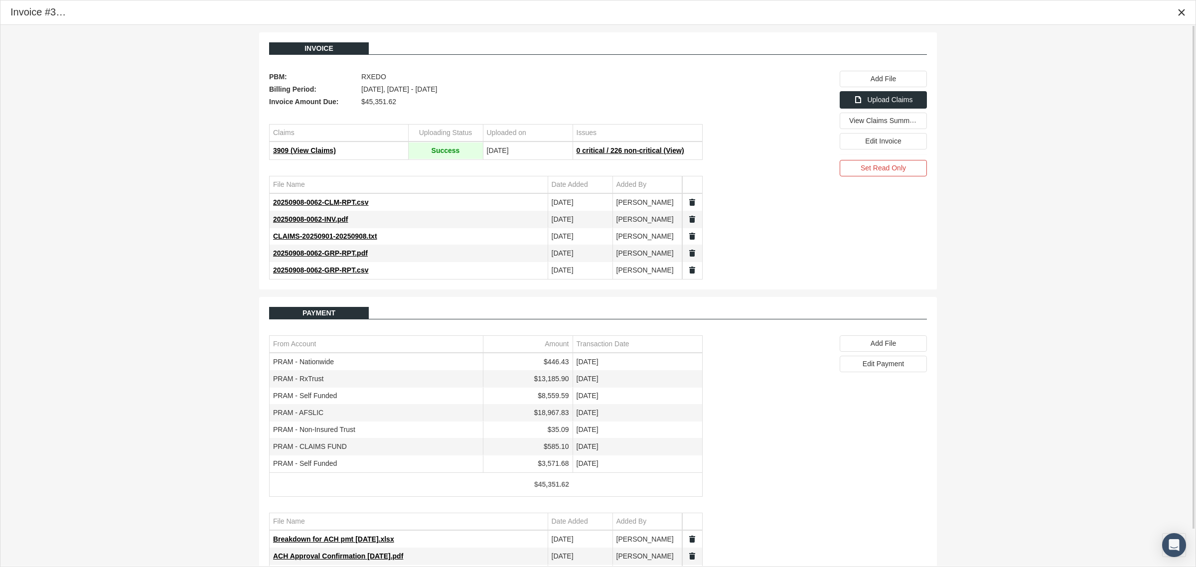
scroll to position [38, 0]
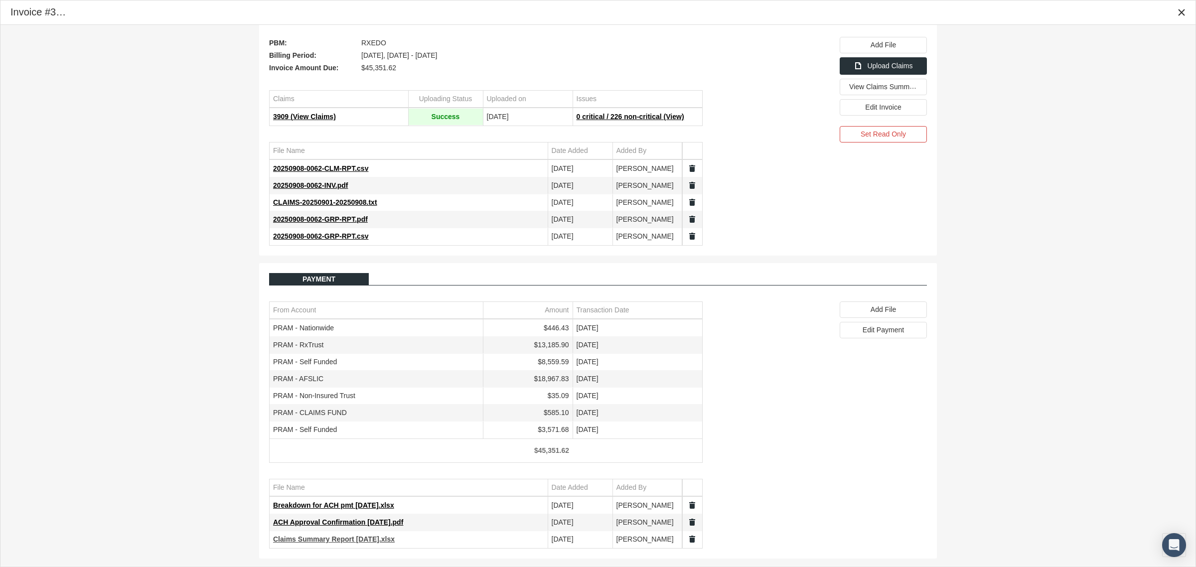
click at [348, 539] on span "Claims Summary Report [DATE].xlsx" at bounding box center [334, 539] width 122 height 8
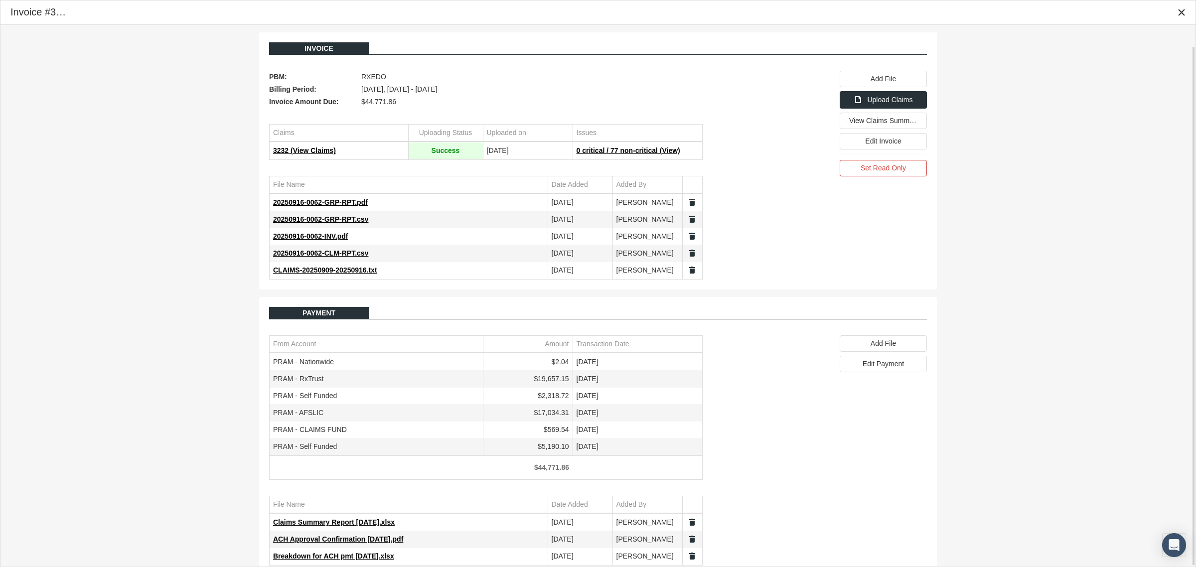
scroll to position [21, 0]
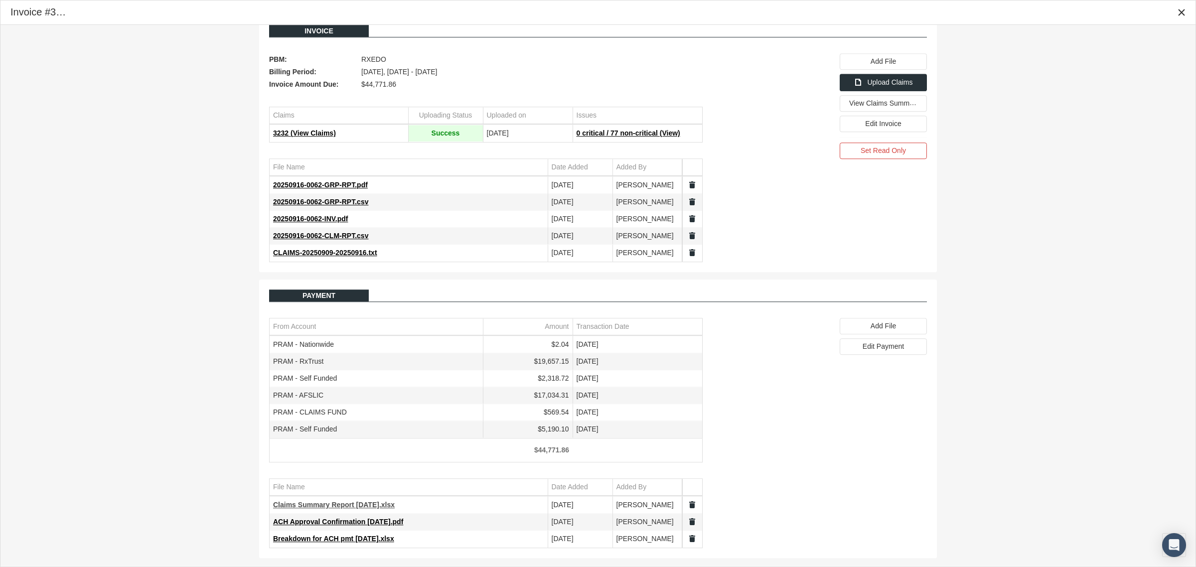
click at [334, 506] on span "Claims Summary Report 9.16.25.xlsx" at bounding box center [334, 505] width 122 height 8
